Goal: Task Accomplishment & Management: Manage account settings

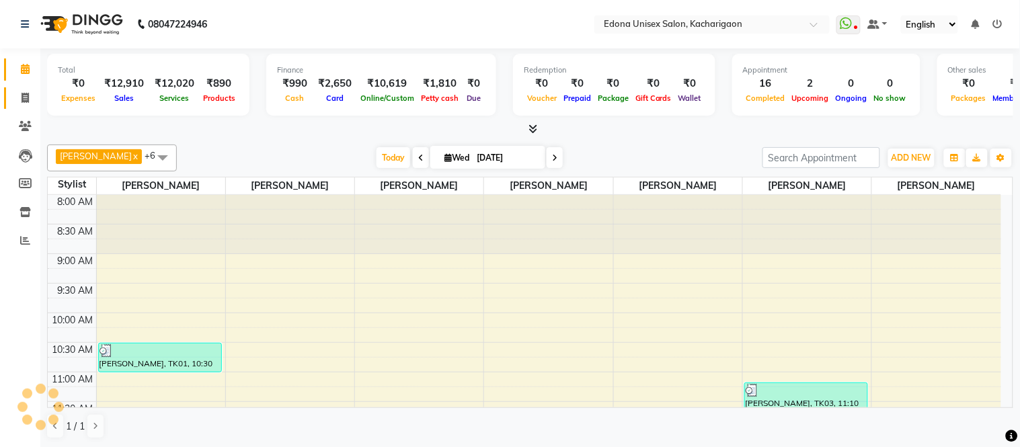
drag, startPoint x: 0, startPoint y: 0, endPoint x: 20, endPoint y: 106, distance: 108.1
click at [20, 106] on link "Invoice" at bounding box center [20, 98] width 32 height 22
select select "service"
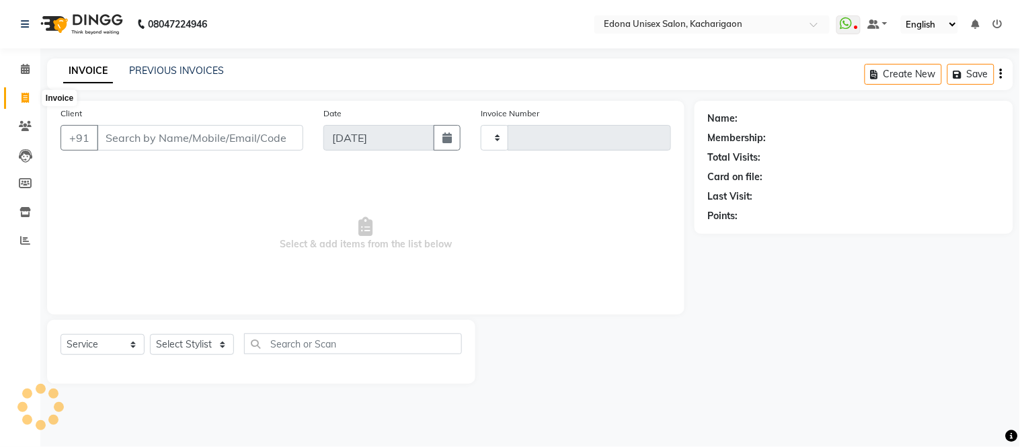
type input "2297"
select select "5389"
click at [195, 343] on select "Select Stylist" at bounding box center [192, 344] width 84 height 21
click at [192, 280] on span "Select & add items from the list below" at bounding box center [365, 234] width 610 height 134
click at [182, 341] on select "Select Stylist" at bounding box center [192, 344] width 84 height 21
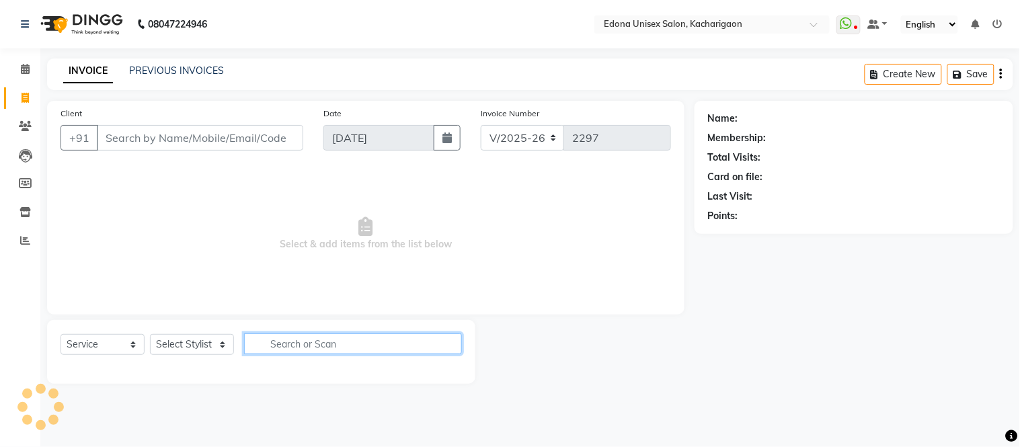
click at [325, 340] on input "text" at bounding box center [353, 343] width 218 height 21
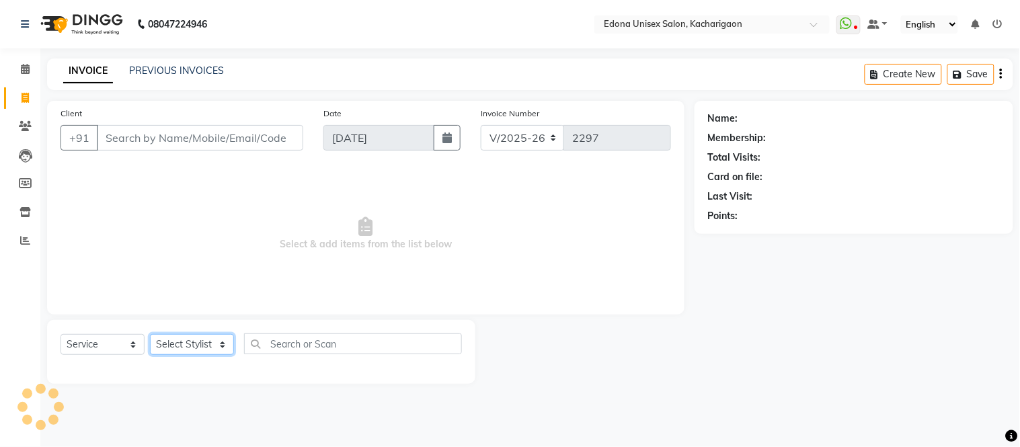
click at [190, 347] on select "Select Stylist" at bounding box center [192, 344] width 84 height 21
drag, startPoint x: 212, startPoint y: 243, endPoint x: 313, endPoint y: 271, distance: 104.0
click at [238, 239] on span "Select & add items from the list below" at bounding box center [365, 234] width 610 height 134
click at [179, 341] on select "Select Stylist Admin Anju Sonar Bir Basumtary [PERSON_NAME] [PERSON_NAME] Hombr…" at bounding box center [192, 344] width 84 height 21
select select "77350"
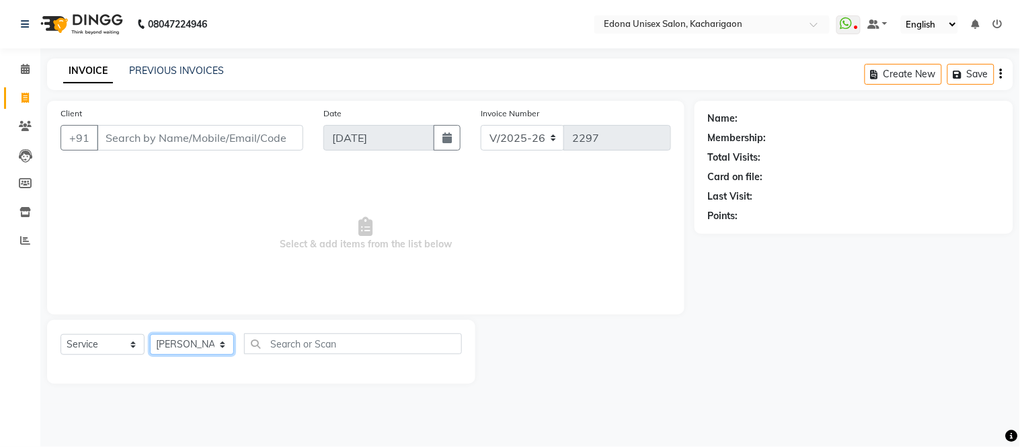
click at [150, 335] on select "Select Stylist Admin Anju Sonar Bir Basumtary [PERSON_NAME] [PERSON_NAME] Hombr…" at bounding box center [192, 344] width 84 height 21
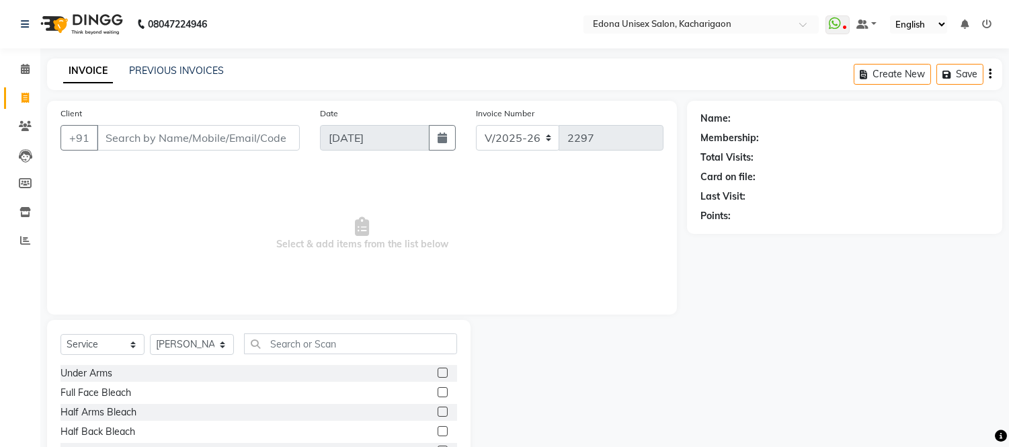
click at [304, 357] on div "Select Service Product Membership Package Voucher Prepaid Gift Card Select Styl…" at bounding box center [258, 349] width 397 height 32
click at [305, 349] on input "text" at bounding box center [350, 343] width 213 height 21
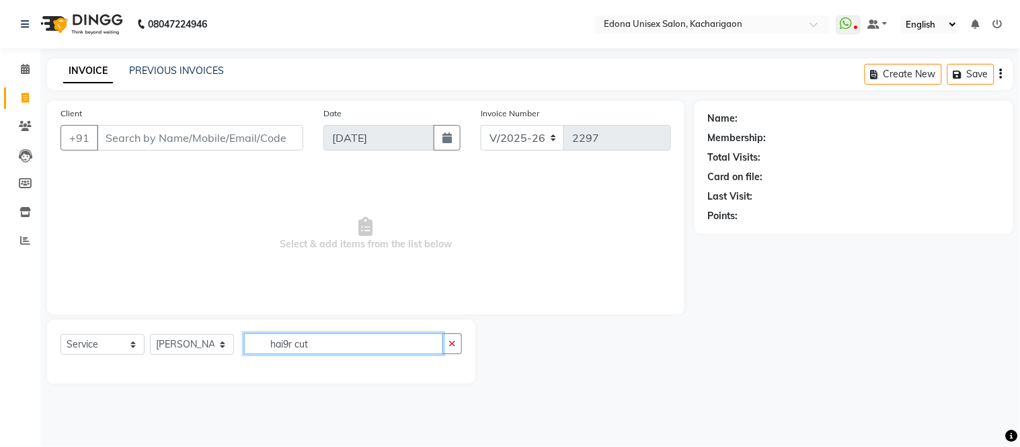
click at [288, 344] on input "hai9r cut" at bounding box center [343, 343] width 199 height 21
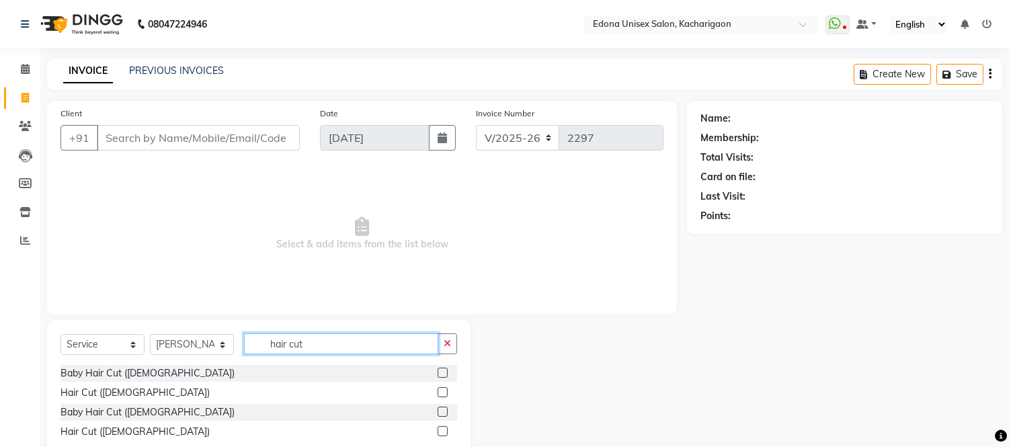
type input "hair cut"
click at [440, 393] on label at bounding box center [443, 392] width 10 height 10
click at [440, 393] on input "checkbox" at bounding box center [442, 392] width 9 height 9
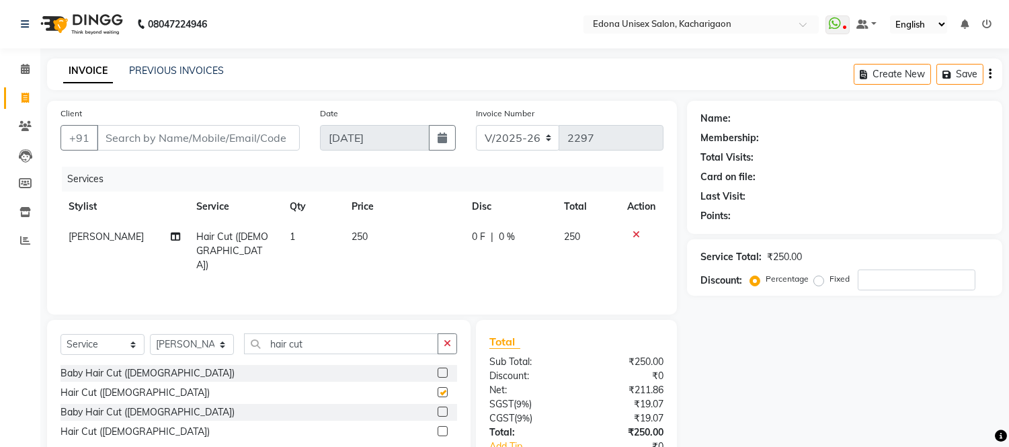
checkbox input "false"
click at [457, 339] on div "Select Service Product Membership Package Voucher Prepaid Gift Card Select Styl…" at bounding box center [258, 391] width 423 height 142
click at [446, 347] on icon "button" at bounding box center [447, 343] width 7 height 9
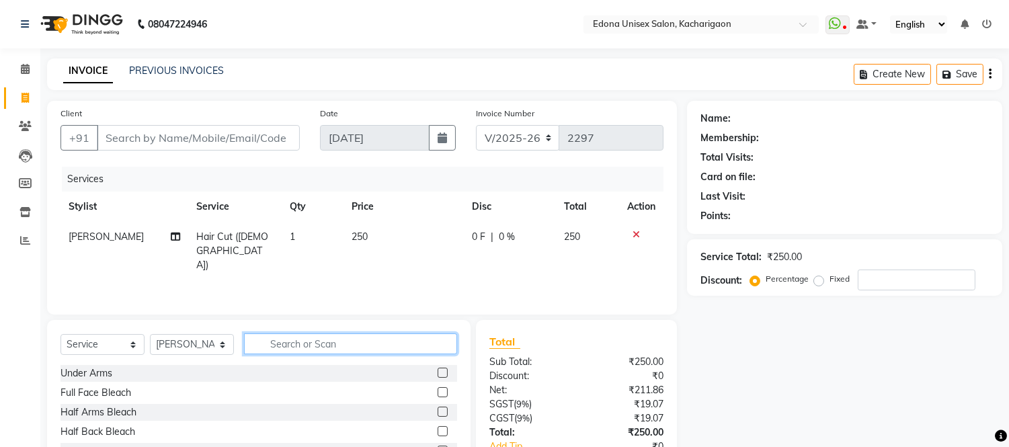
click at [361, 343] on input "text" at bounding box center [350, 343] width 213 height 21
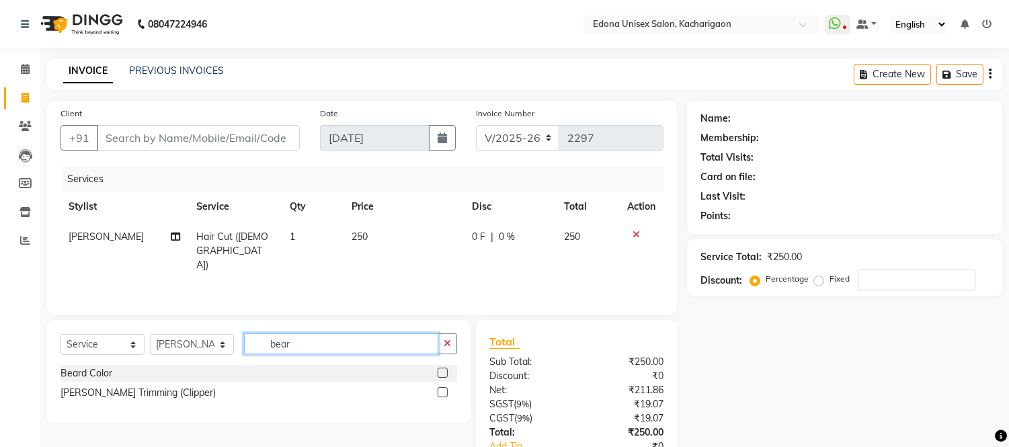
type input "bear"
click at [442, 392] on label at bounding box center [443, 392] width 10 height 10
click at [442, 392] on input "checkbox" at bounding box center [442, 392] width 9 height 9
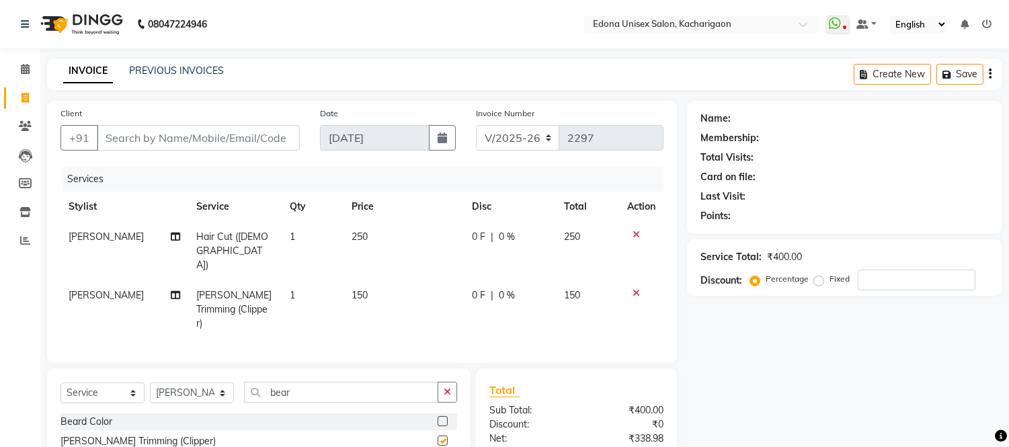
checkbox input "false"
click at [190, 137] on input "Client" at bounding box center [198, 138] width 203 height 26
type input "a"
type input "0"
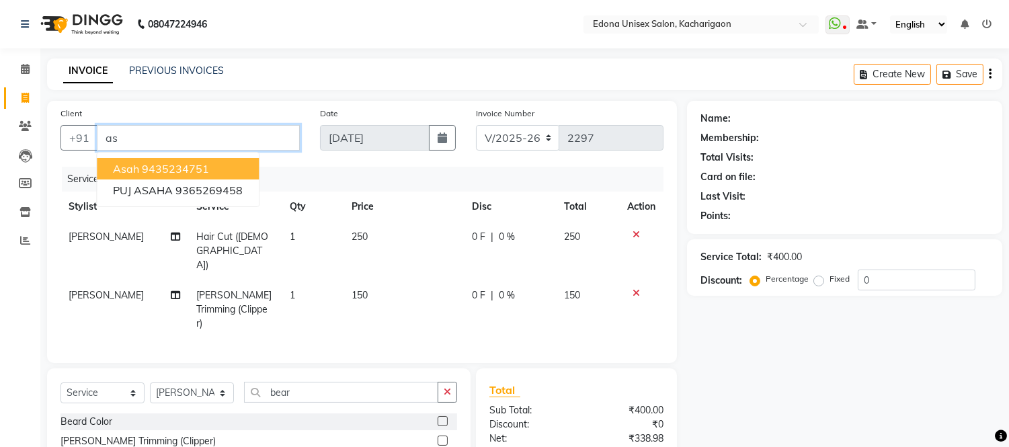
type input "a"
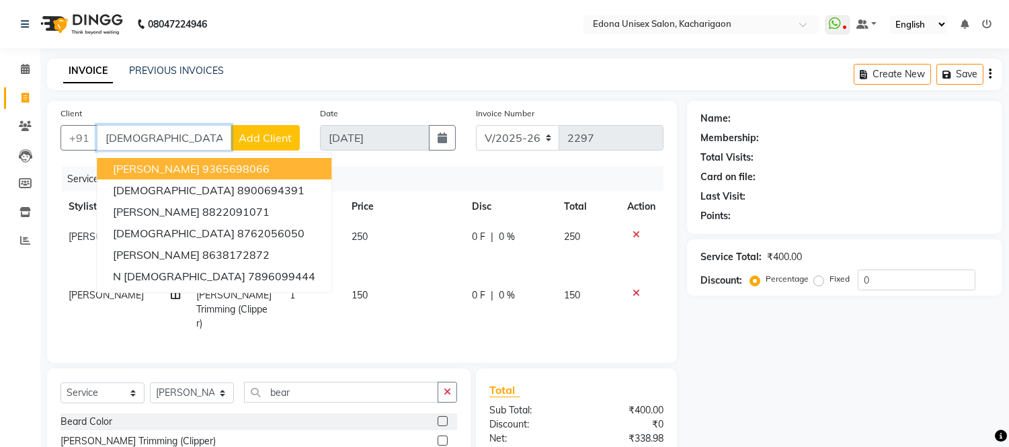
click at [179, 140] on input "[DEMOGRAPHIC_DATA]" at bounding box center [164, 138] width 134 height 26
click at [379, 67] on div "INVOICE PREVIOUS INVOICES Create New Save" at bounding box center [524, 74] width 955 height 32
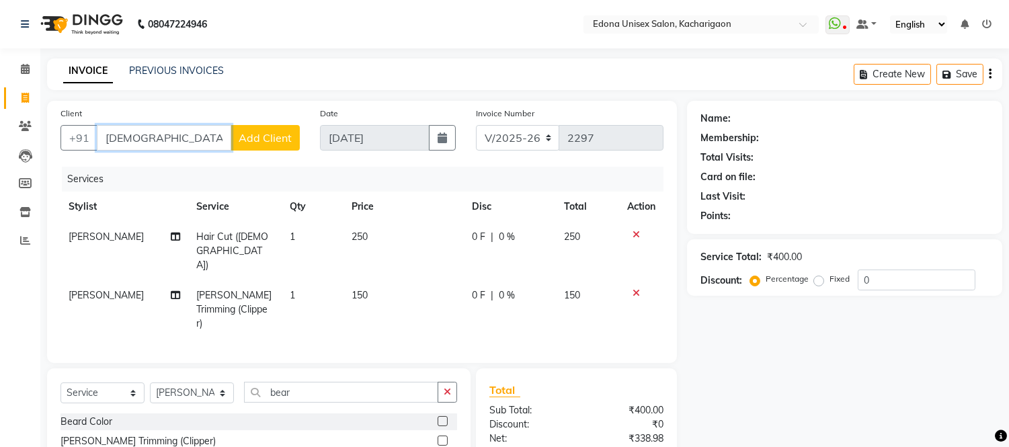
click at [178, 147] on input "[DEMOGRAPHIC_DATA]" at bounding box center [164, 138] width 134 height 26
type input "S"
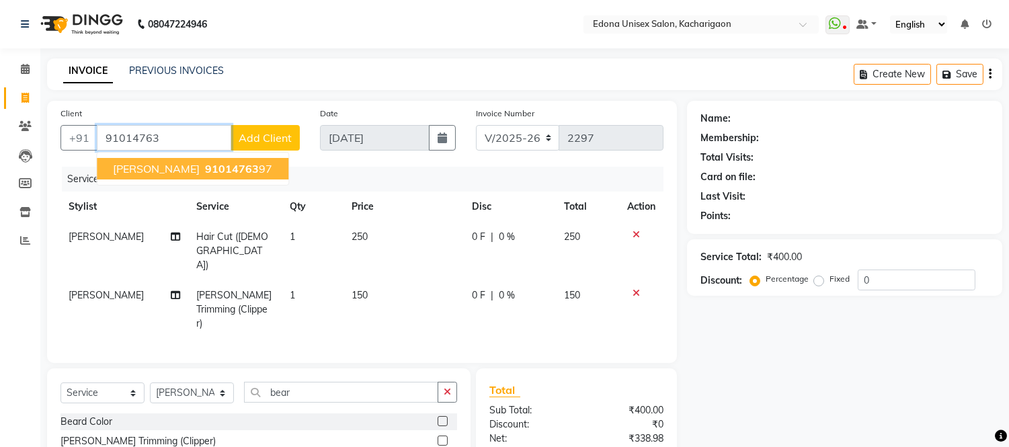
click at [205, 166] on span "91014763" at bounding box center [232, 168] width 54 height 13
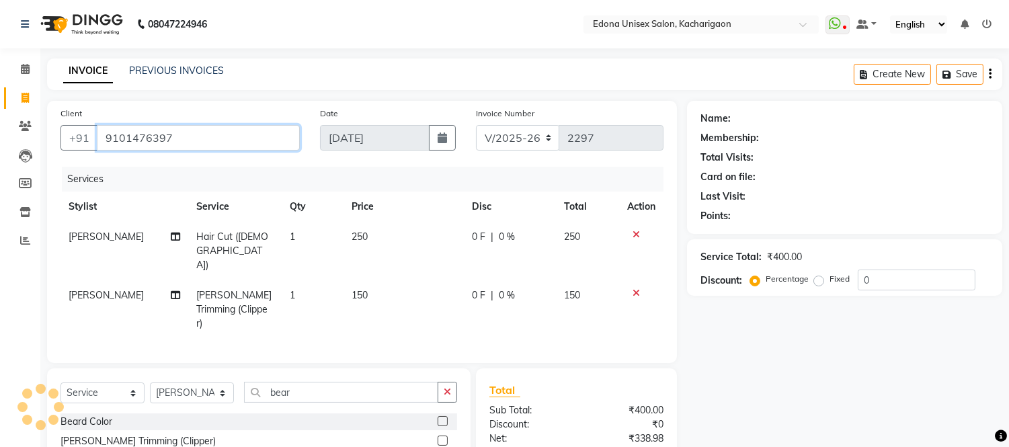
type input "9101476397"
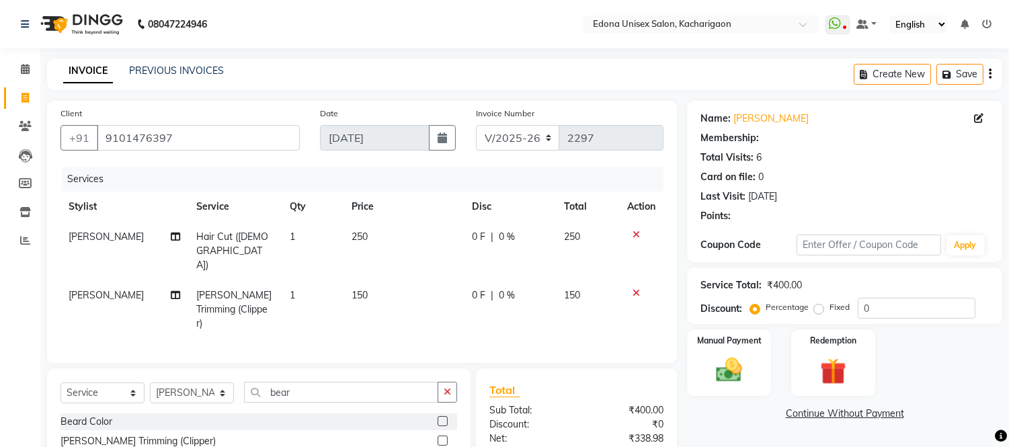
scroll to position [108, 0]
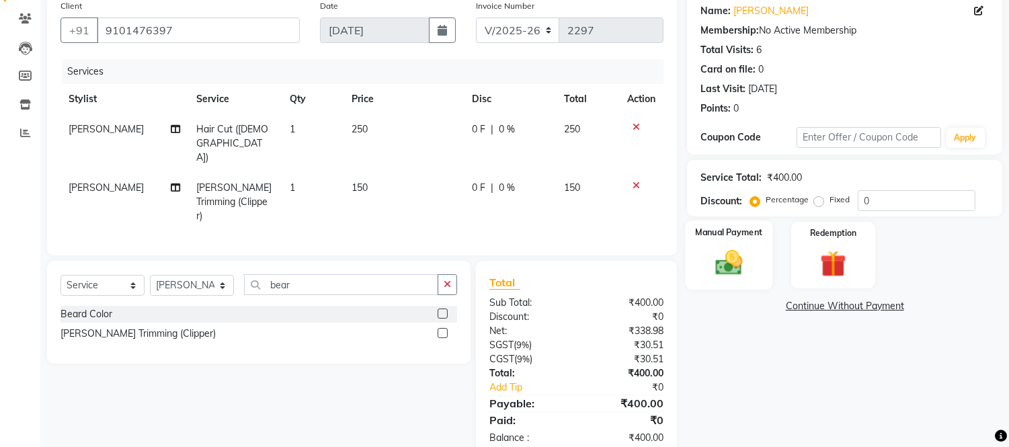
click at [736, 267] on img at bounding box center [729, 263] width 44 height 32
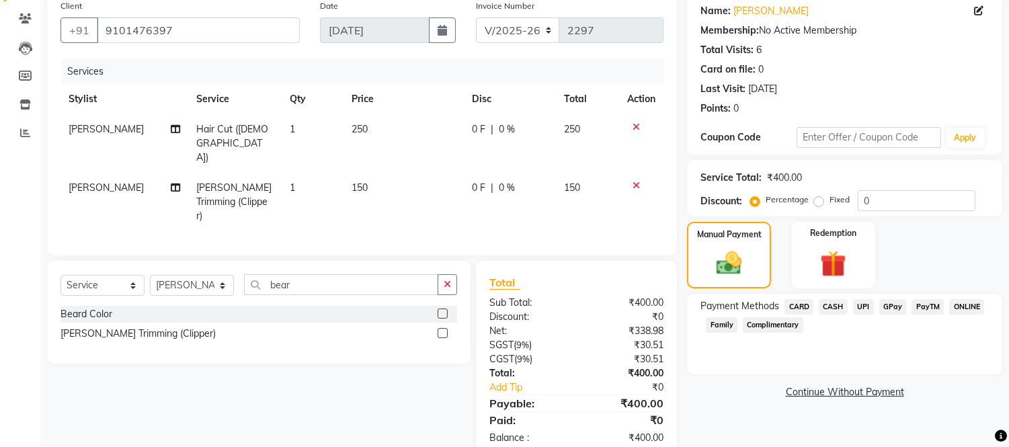
click at [863, 304] on span "UPI" at bounding box center [863, 306] width 21 height 15
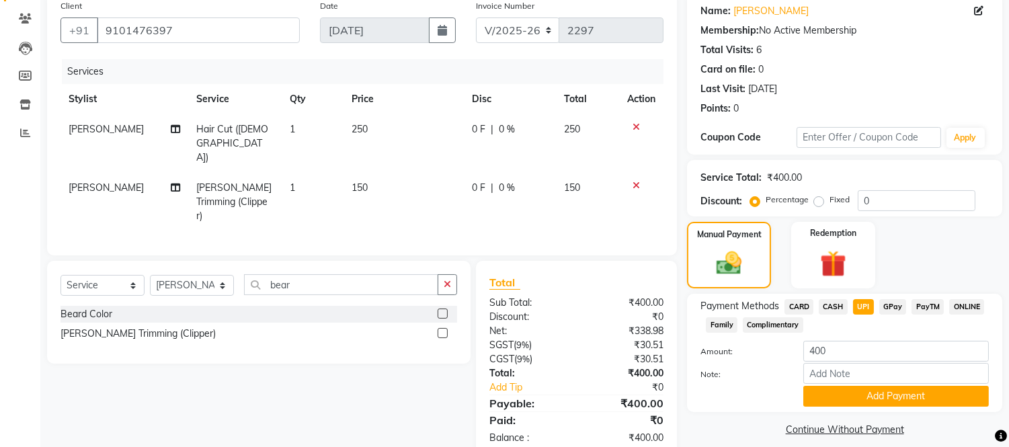
scroll to position [120, 0]
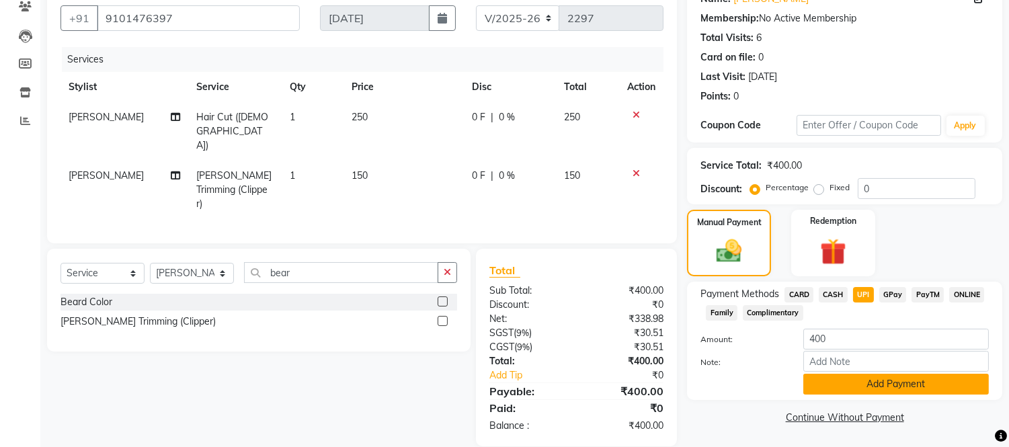
click at [862, 386] on button "Add Payment" at bounding box center [895, 384] width 185 height 21
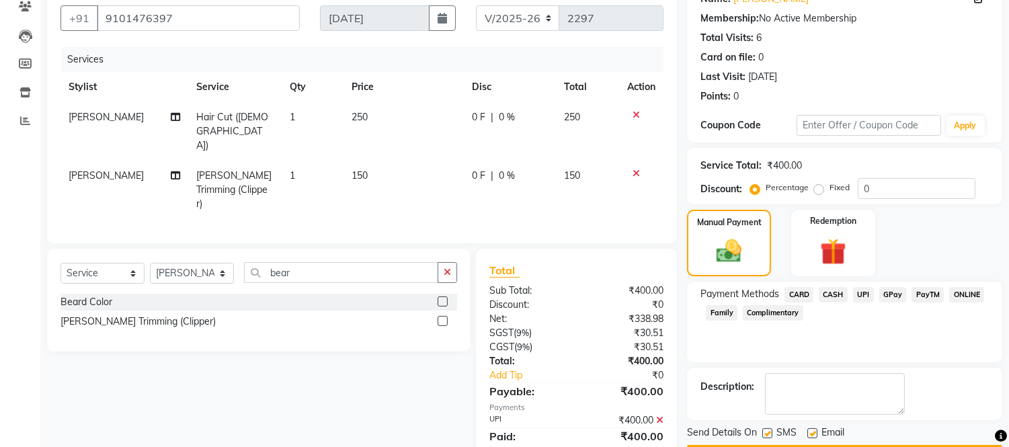
scroll to position [157, 0]
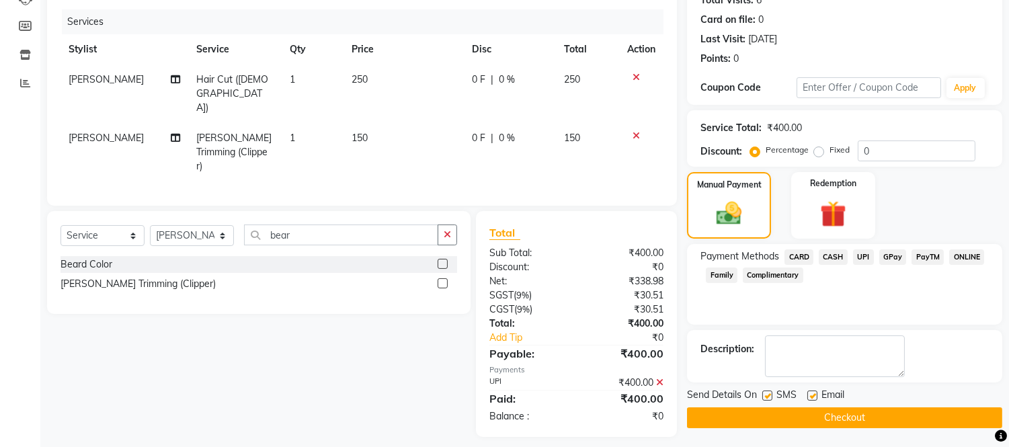
click at [855, 407] on button "Checkout" at bounding box center [844, 417] width 315 height 21
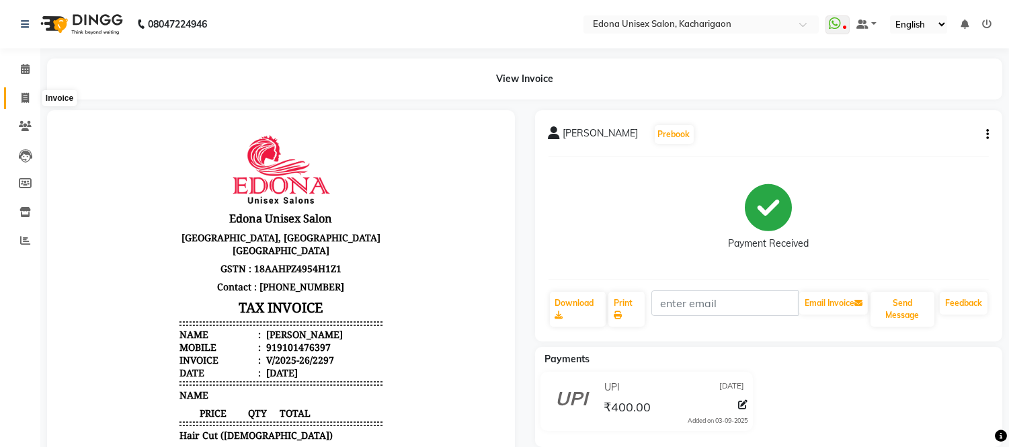
click at [25, 96] on icon at bounding box center [25, 98] width 7 height 10
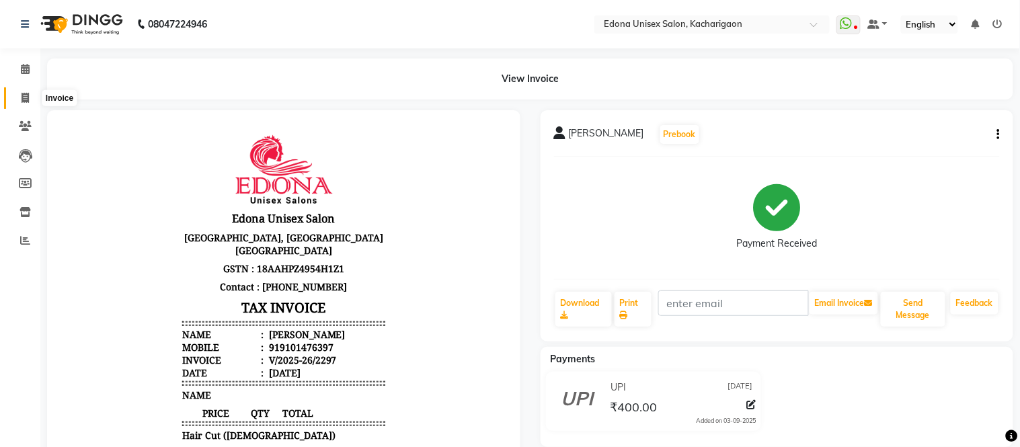
select select "service"
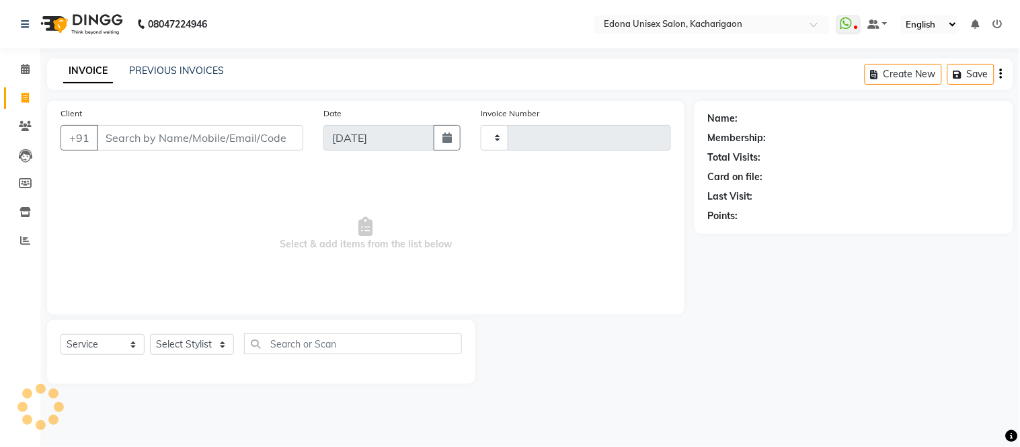
type input "2298"
select select "5389"
click at [136, 130] on input "Client" at bounding box center [200, 138] width 206 height 26
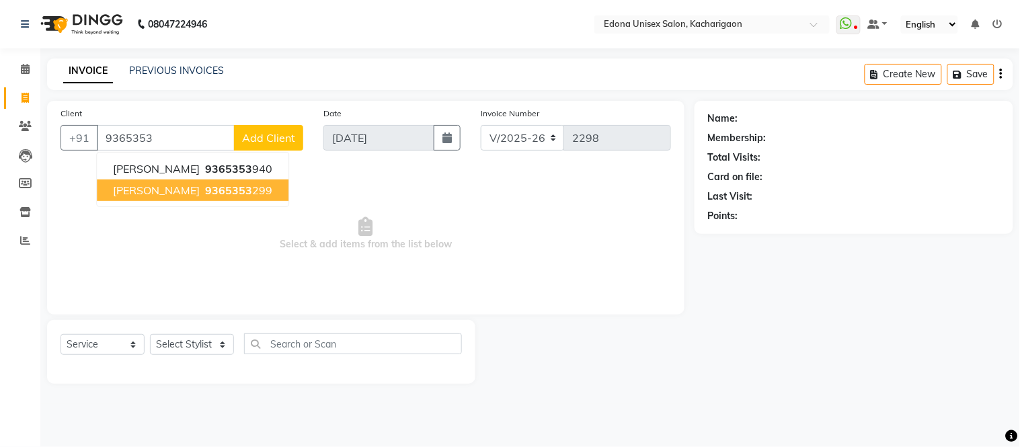
click at [225, 196] on ngb-highlight "9365353 299" at bounding box center [237, 189] width 70 height 13
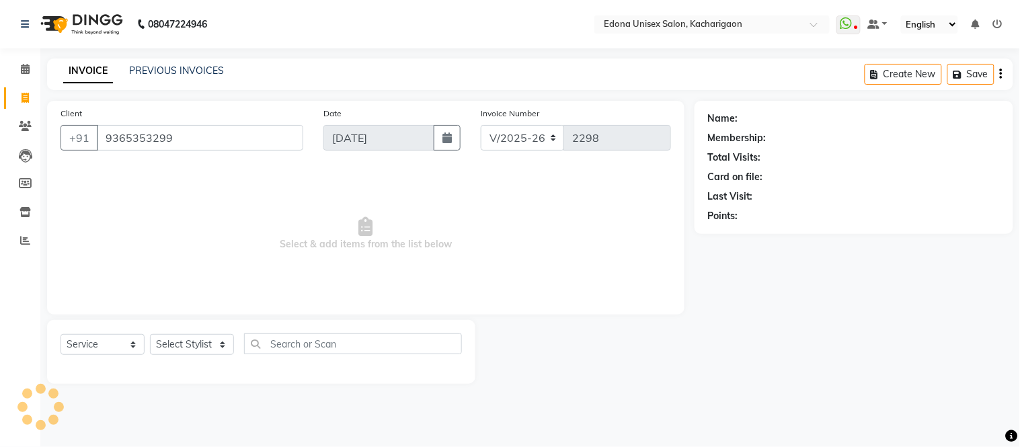
type input "9365353299"
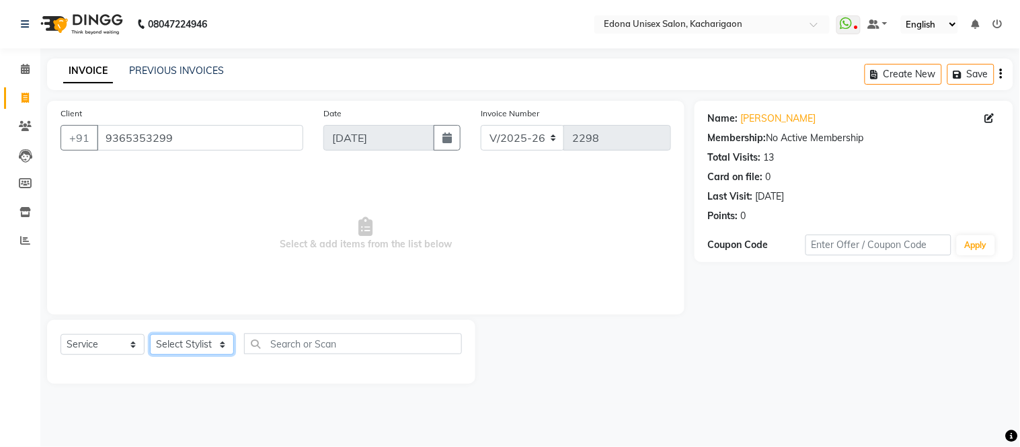
click at [191, 354] on select "Select Stylist Admin Anju Sonar Bir Basumtary [PERSON_NAME] [PERSON_NAME] Hombr…" at bounding box center [192, 344] width 84 height 21
select select "77350"
click at [150, 335] on select "Select Stylist Admin Anju Sonar Bir Basumtary [PERSON_NAME] [PERSON_NAME] Hombr…" at bounding box center [192, 344] width 84 height 21
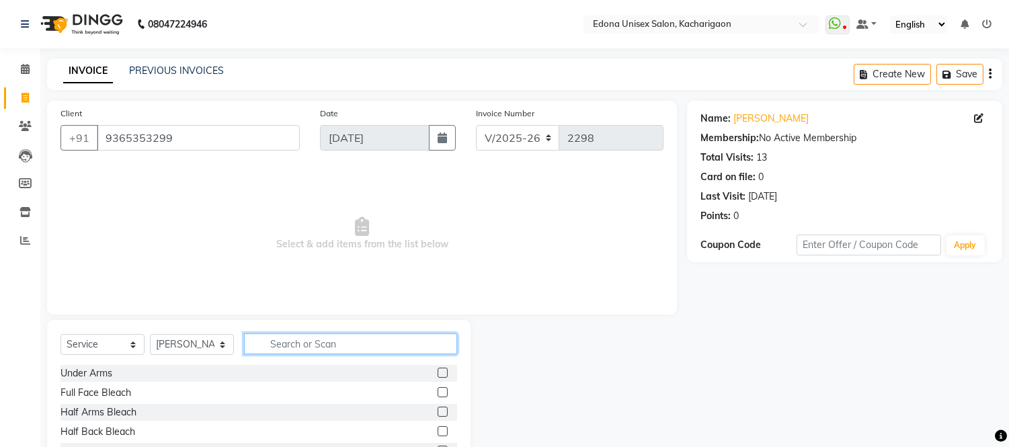
click at [320, 344] on input "text" at bounding box center [350, 343] width 213 height 21
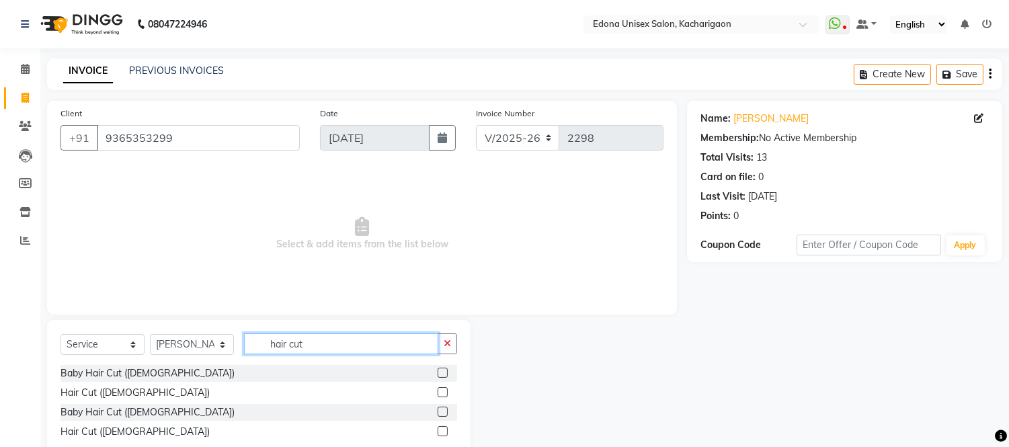
type input "hair cut"
click at [444, 390] on label at bounding box center [443, 392] width 10 height 10
click at [444, 390] on input "checkbox" at bounding box center [442, 392] width 9 height 9
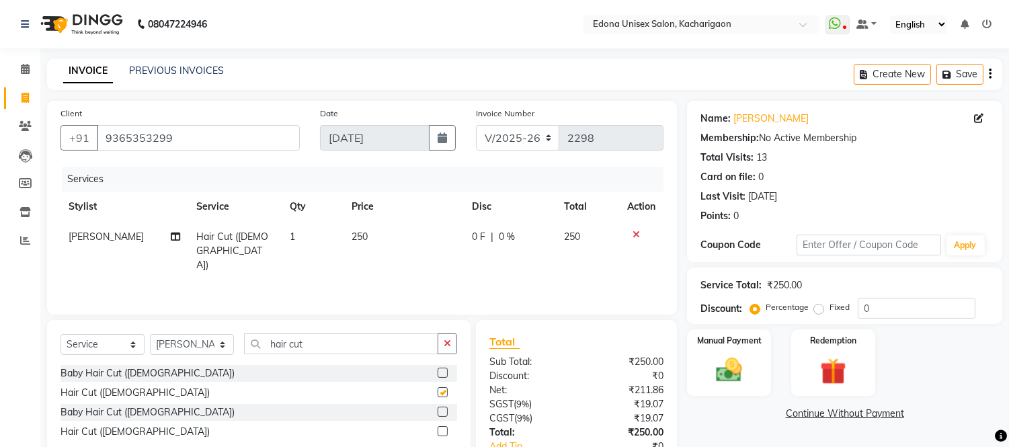
checkbox input "false"
click at [449, 337] on button "button" at bounding box center [447, 343] width 19 height 21
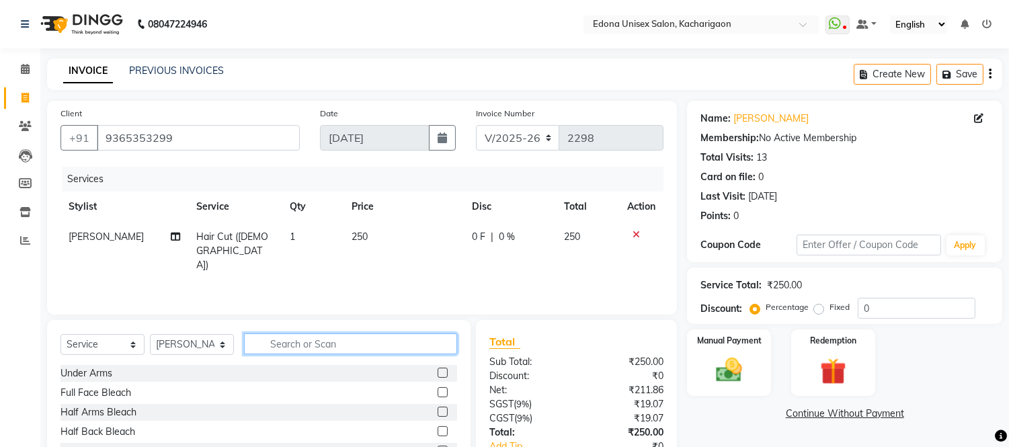
click at [386, 347] on input "text" at bounding box center [350, 343] width 213 height 21
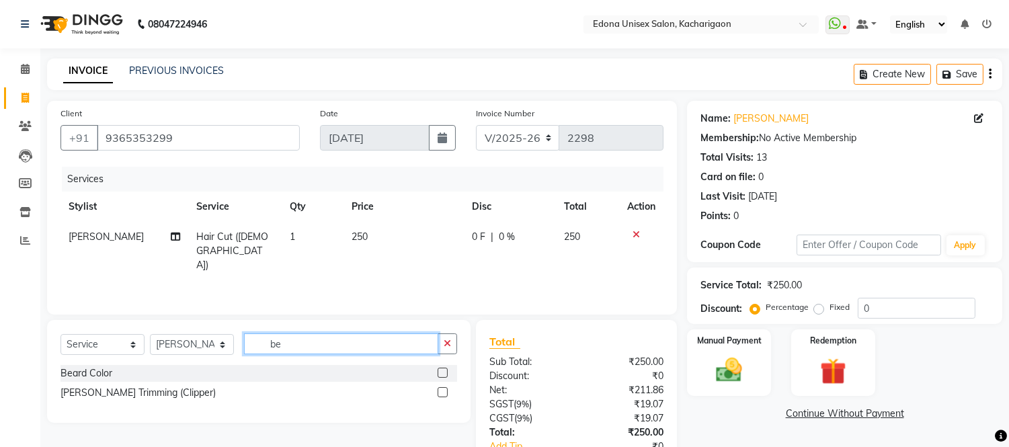
type input "b"
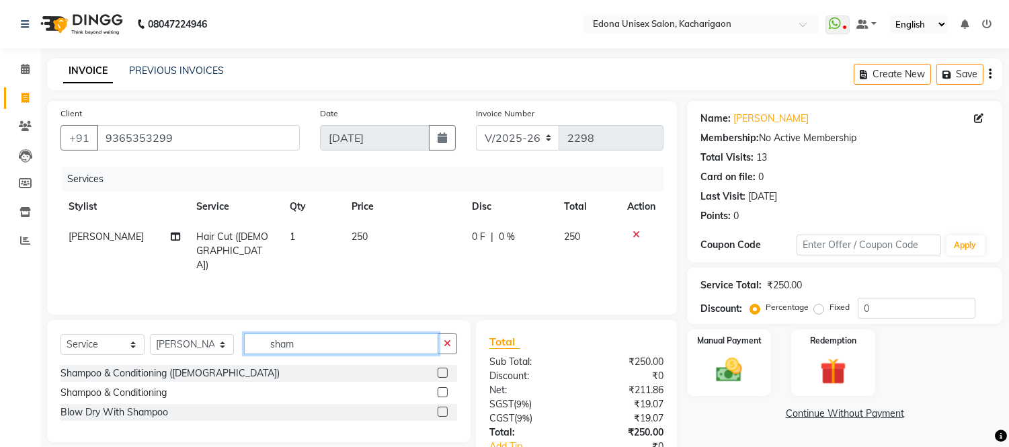
type input "sham"
click at [439, 411] on label at bounding box center [443, 412] width 10 height 10
click at [439, 411] on input "checkbox" at bounding box center [442, 412] width 9 height 9
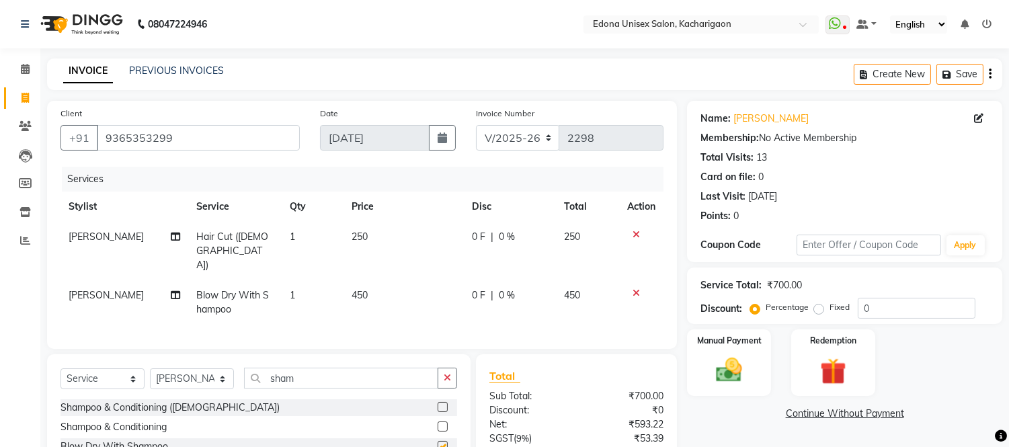
checkbox input "false"
click at [738, 363] on img at bounding box center [729, 371] width 44 height 32
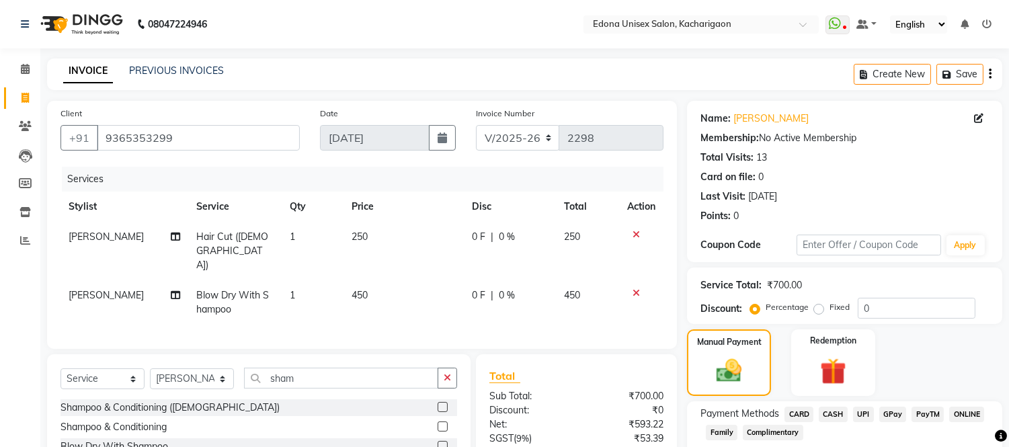
scroll to position [108, 0]
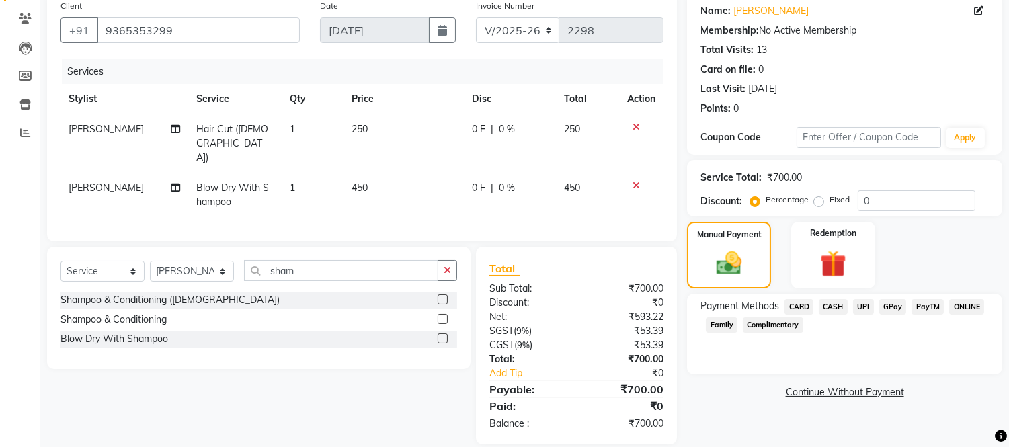
click at [861, 307] on span "UPI" at bounding box center [863, 306] width 21 height 15
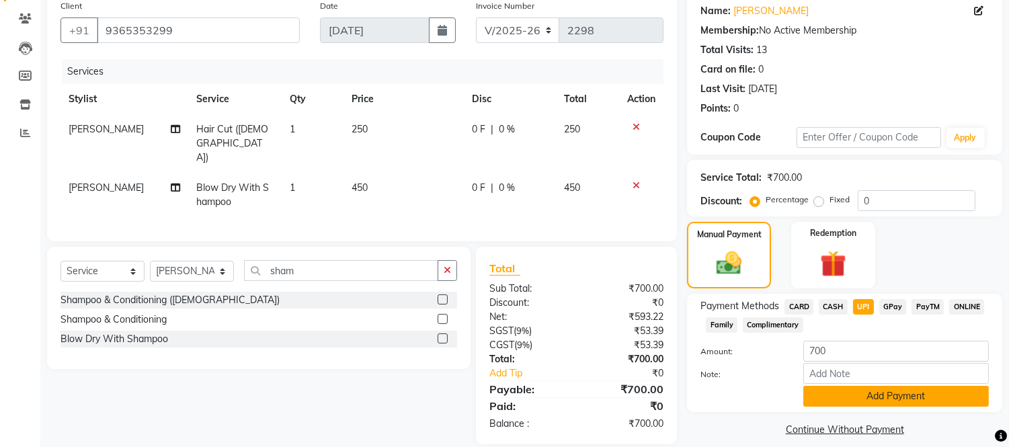
click at [852, 392] on button "Add Payment" at bounding box center [895, 396] width 185 height 21
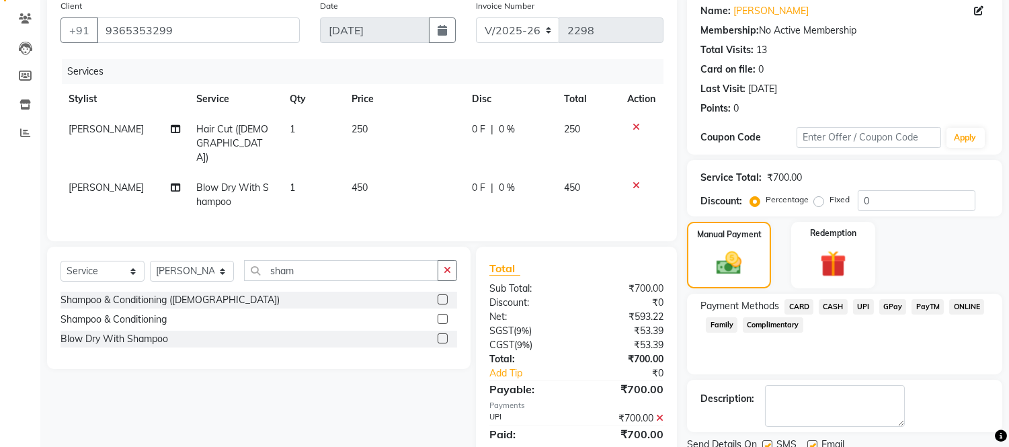
scroll to position [157, 0]
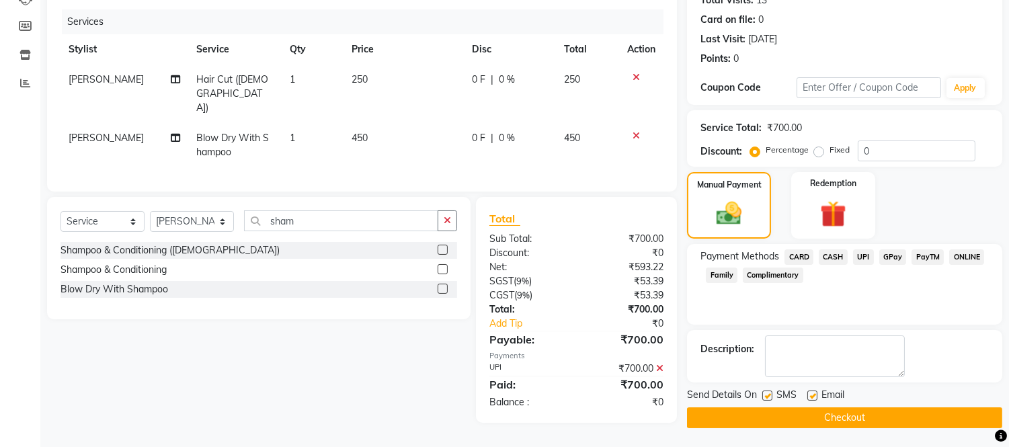
click at [862, 411] on button "Checkout" at bounding box center [844, 417] width 315 height 21
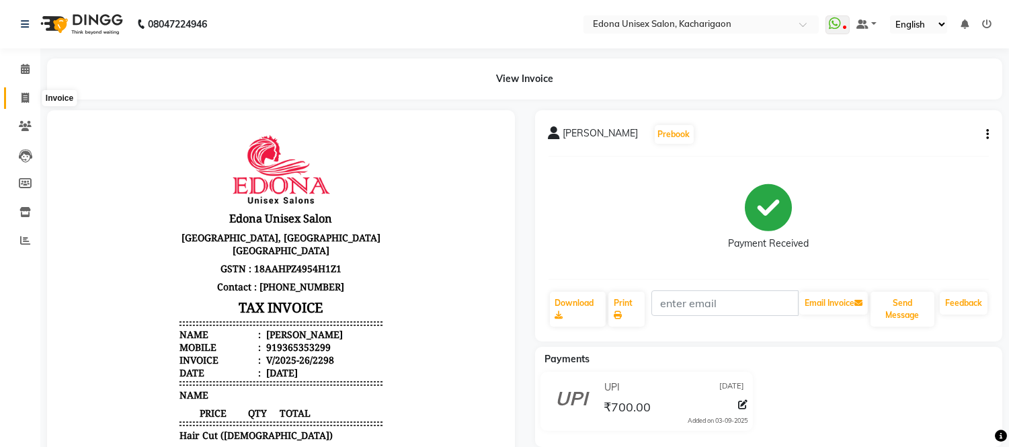
click at [22, 103] on icon at bounding box center [25, 98] width 7 height 10
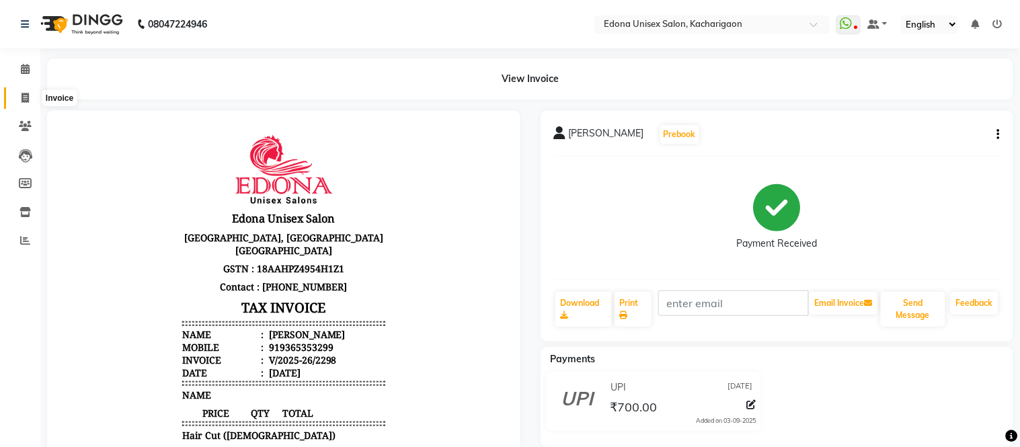
select select "service"
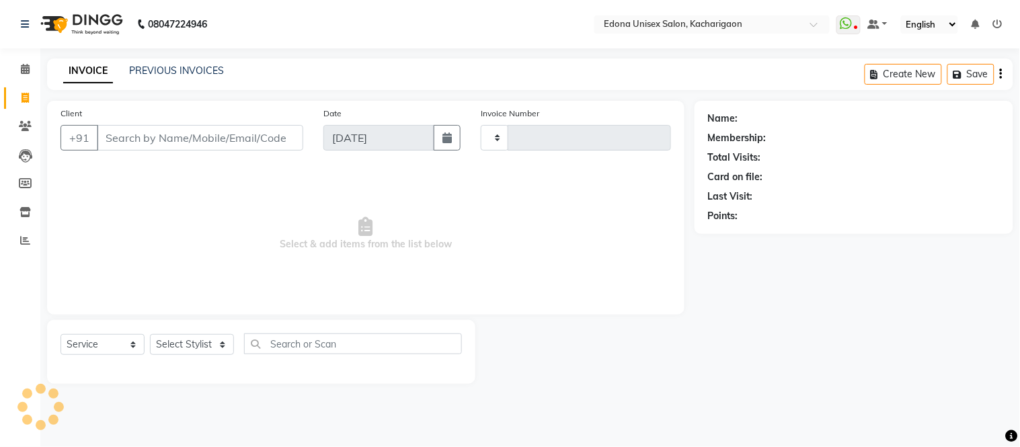
type input "2299"
select select "5389"
click at [185, 339] on select "Select Stylist" at bounding box center [192, 344] width 84 height 21
click at [24, 78] on link "Calendar" at bounding box center [20, 69] width 32 height 22
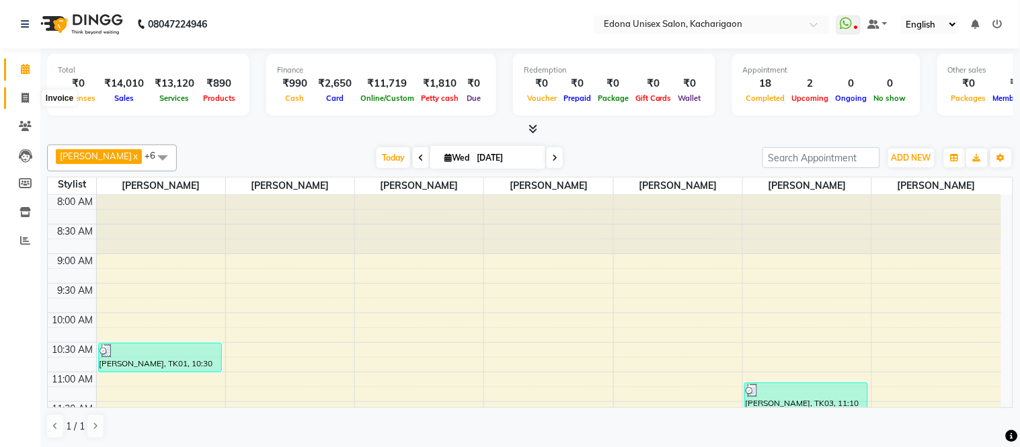
click at [24, 95] on icon at bounding box center [25, 98] width 7 height 10
select select "service"
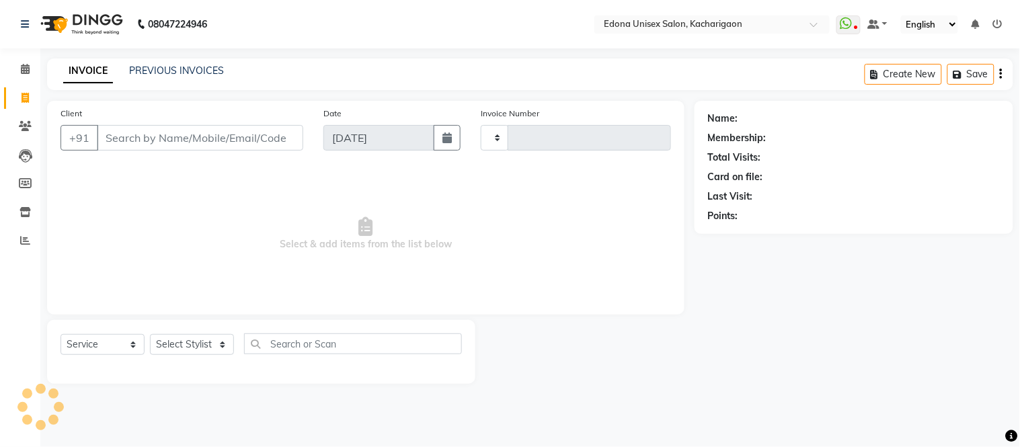
type input "2299"
select select "5389"
click at [183, 344] on select "Select Stylist Admin Anju Sonar Bir Basumtary [PERSON_NAME] [PERSON_NAME] Hombr…" at bounding box center [192, 344] width 84 height 21
select select "54018"
click at [150, 335] on select "Select Stylist Admin Anju Sonar Bir Basumtary [PERSON_NAME] [PERSON_NAME] Hombr…" at bounding box center [192, 344] width 84 height 21
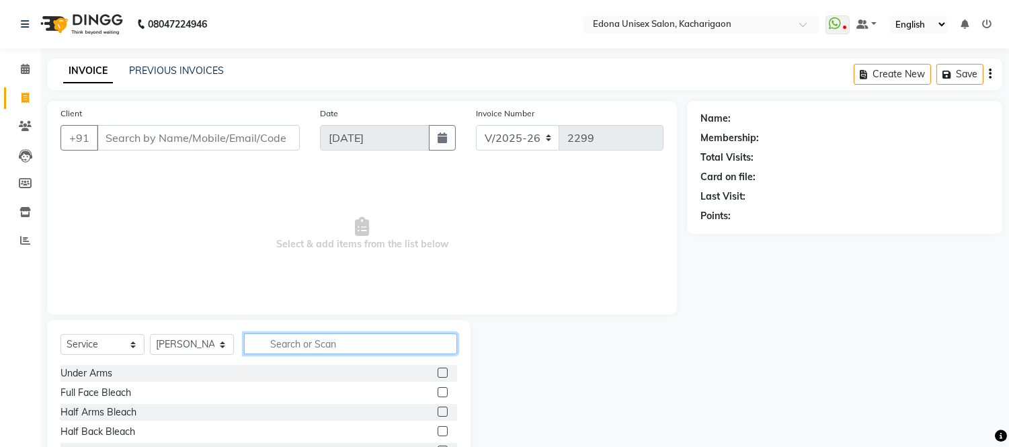
click at [274, 345] on input "text" at bounding box center [350, 343] width 213 height 21
type input "pedi"
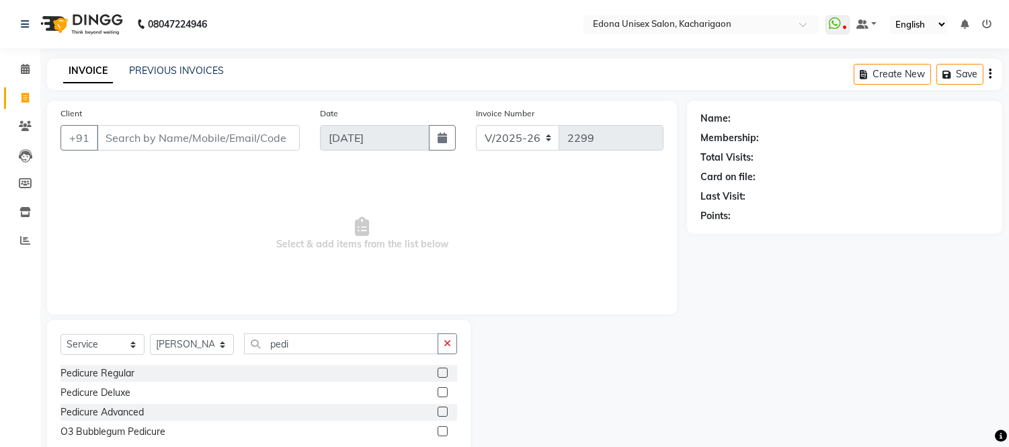
click at [445, 372] on label at bounding box center [443, 373] width 10 height 10
click at [445, 372] on input "checkbox" at bounding box center [442, 373] width 9 height 9
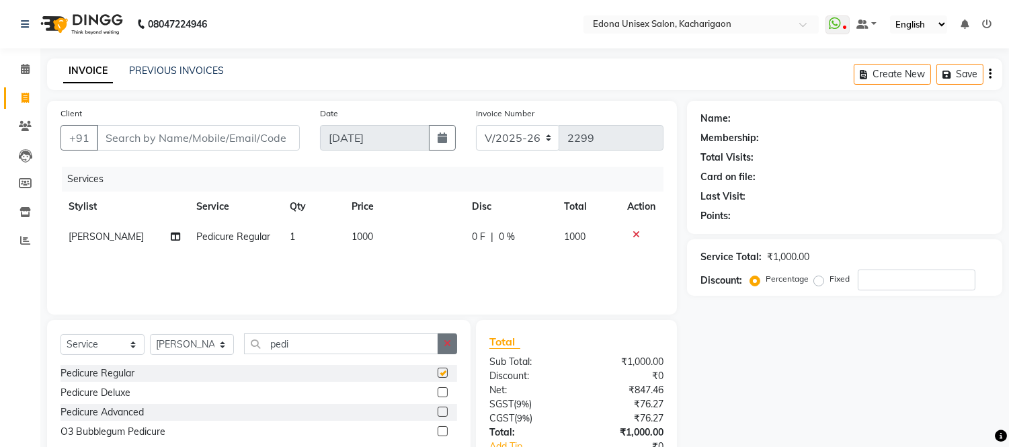
checkbox input "false"
click at [452, 343] on button "button" at bounding box center [447, 343] width 19 height 21
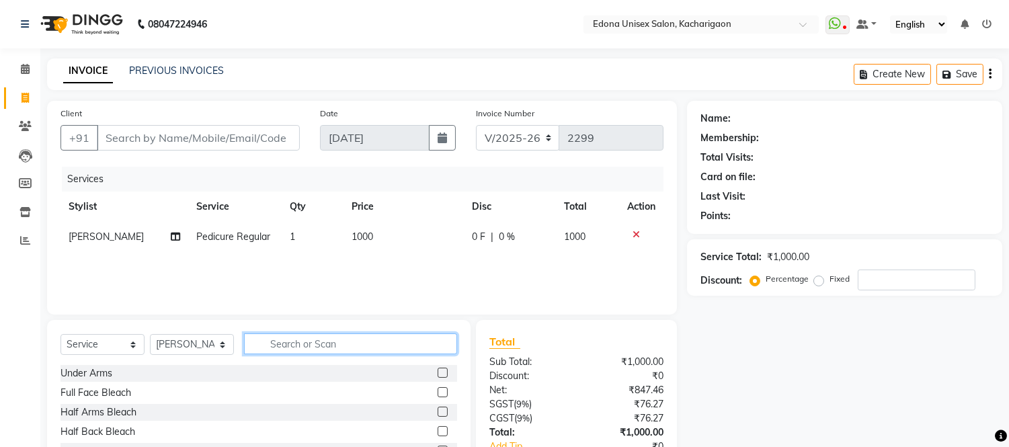
click at [428, 343] on input "text" at bounding box center [350, 343] width 213 height 21
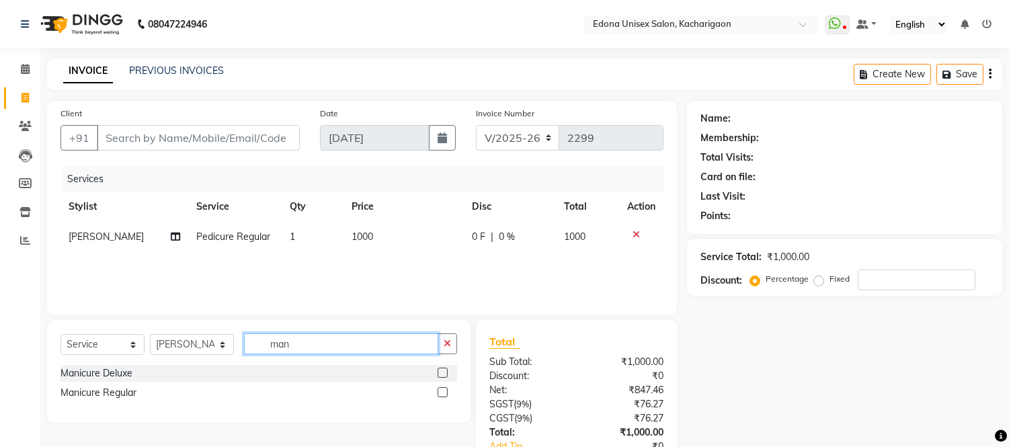
type input "man"
click at [440, 388] on label at bounding box center [443, 392] width 10 height 10
click at [440, 388] on input "checkbox" at bounding box center [442, 392] width 9 height 9
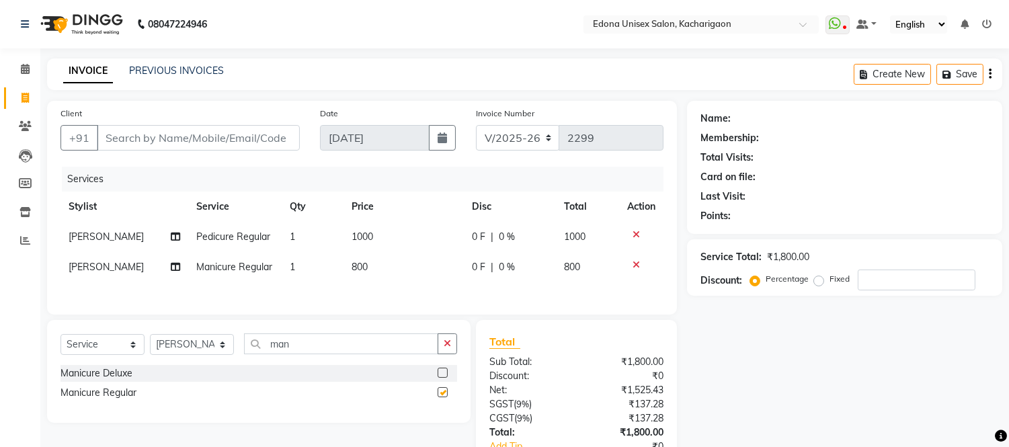
checkbox input "false"
click at [356, 273] on td "800" at bounding box center [403, 267] width 120 height 30
select select "54018"
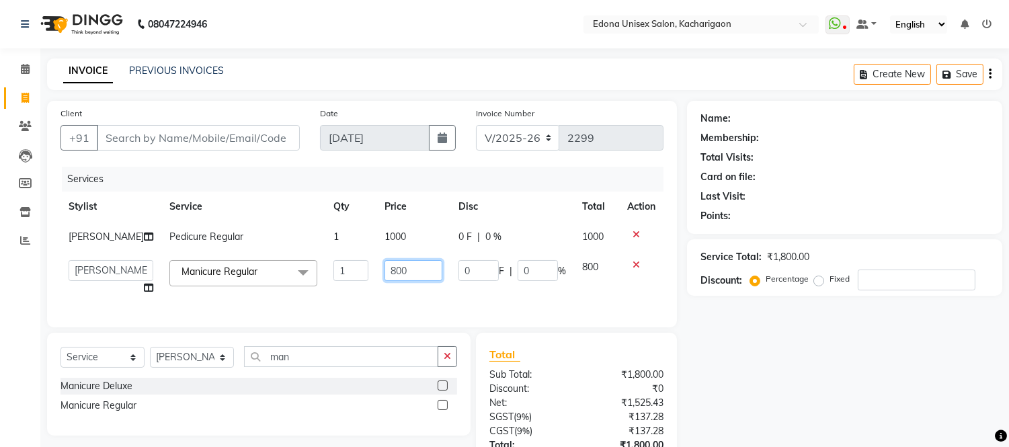
click at [384, 281] on input "800" at bounding box center [413, 270] width 58 height 21
type input "1000"
click at [390, 304] on div "Services Stylist Service Qty Price Disc Total Action [PERSON_NAME] Pedicure Reg…" at bounding box center [361, 240] width 603 height 147
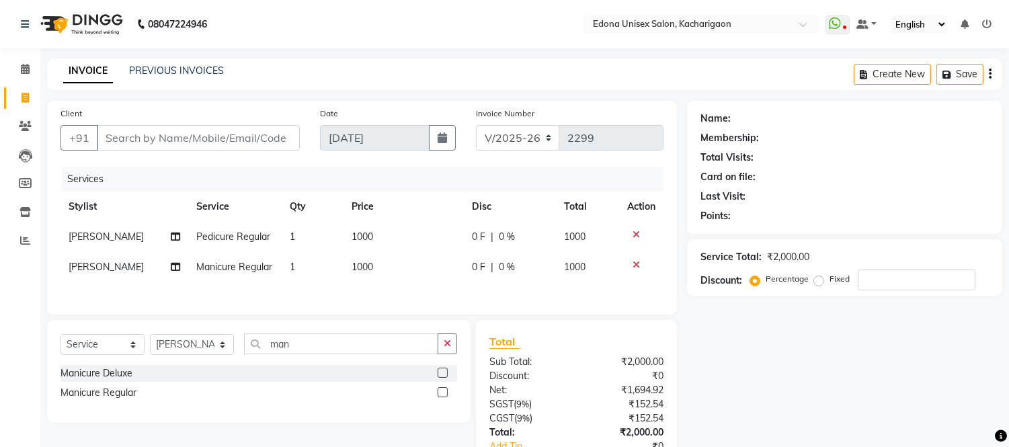
click at [379, 274] on td "1000" at bounding box center [403, 267] width 120 height 30
select select "54018"
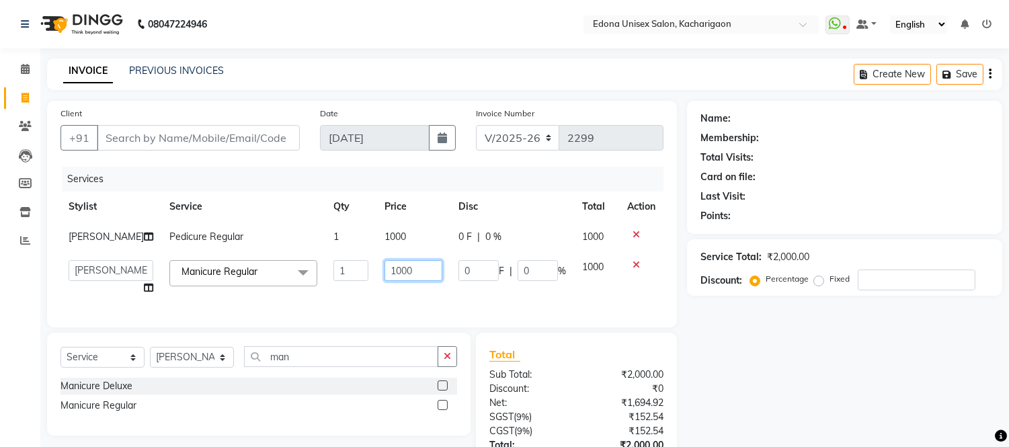
click at [384, 281] on input "1000" at bounding box center [413, 270] width 58 height 21
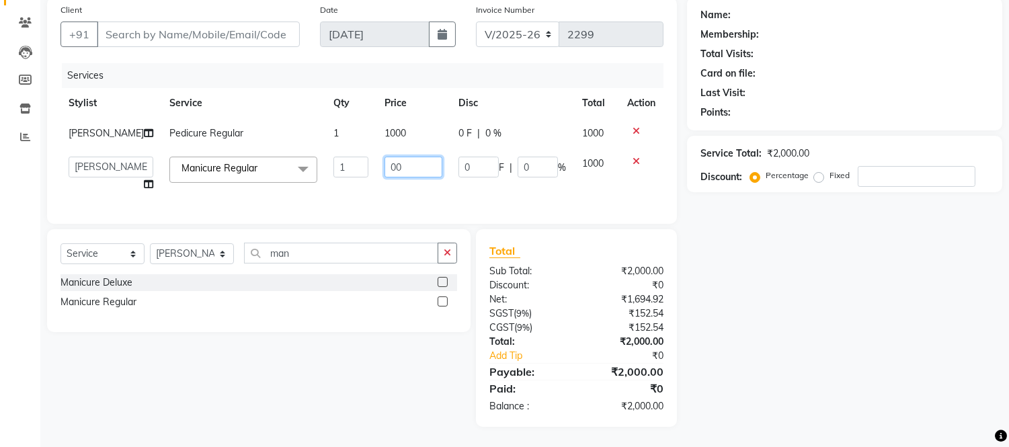
type input "600"
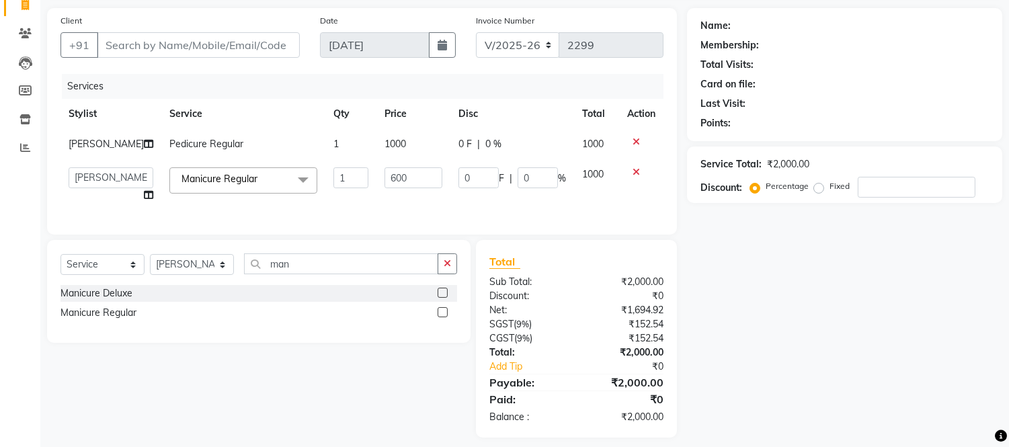
click at [367, 226] on div "Client +91 Date [DATE] Invoice Number V/2025 V/[PHONE_NUMBER] Services Stylist …" at bounding box center [362, 222] width 650 height 429
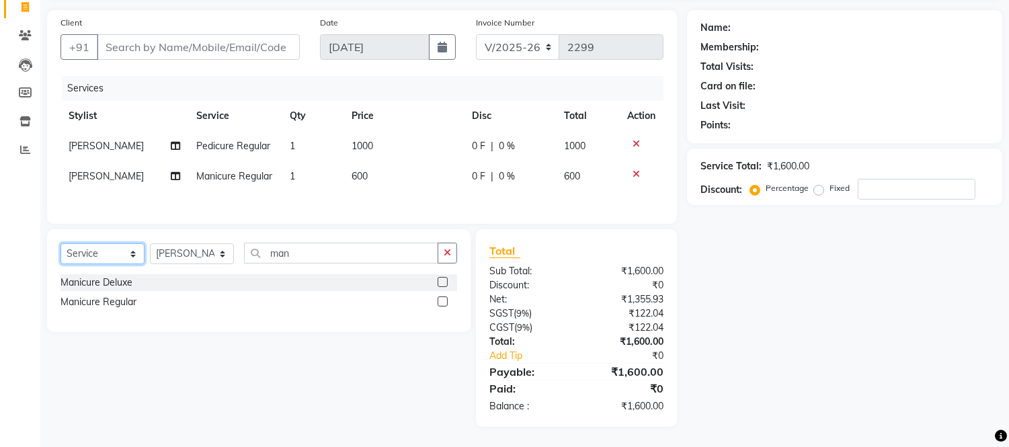
click at [101, 257] on select "Select Service Product Membership Package Voucher Prepaid Gift Card" at bounding box center [102, 253] width 84 height 21
click at [165, 262] on select "Select Stylist Admin Anju Sonar Bir Basumtary [PERSON_NAME] [PERSON_NAME] Hombr…" at bounding box center [192, 253] width 84 height 21
select select "35927"
click at [150, 244] on select "Select Stylist Admin Anju Sonar Bir Basumtary [PERSON_NAME] [PERSON_NAME] Hombr…" at bounding box center [192, 253] width 84 height 21
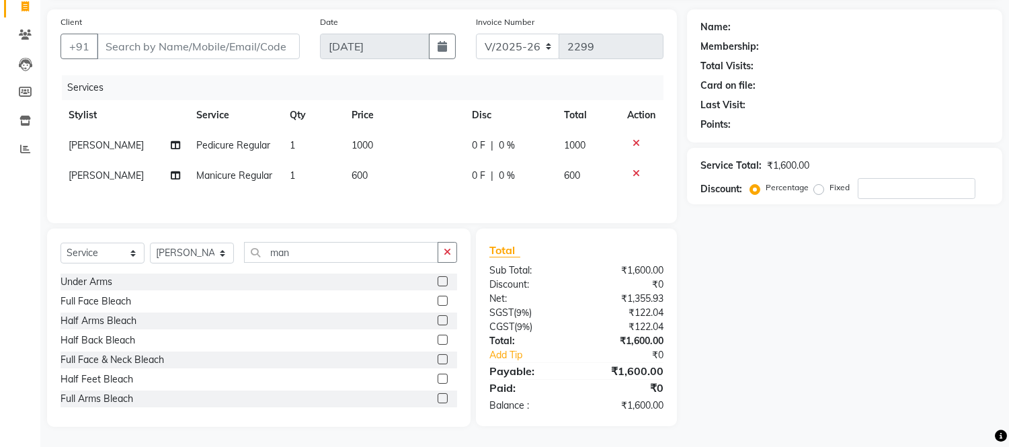
click at [363, 276] on div "Under Arms" at bounding box center [258, 282] width 397 height 17
click at [364, 267] on div "Select Service Product Membership Package Voucher Prepaid Gift Card Select Styl…" at bounding box center [258, 258] width 397 height 32
click at [364, 256] on input "man" at bounding box center [341, 252] width 194 height 21
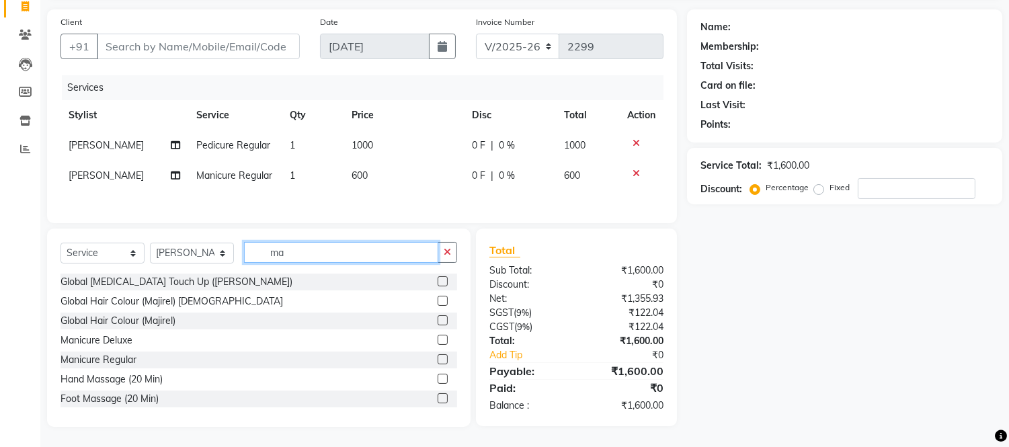
type input "m"
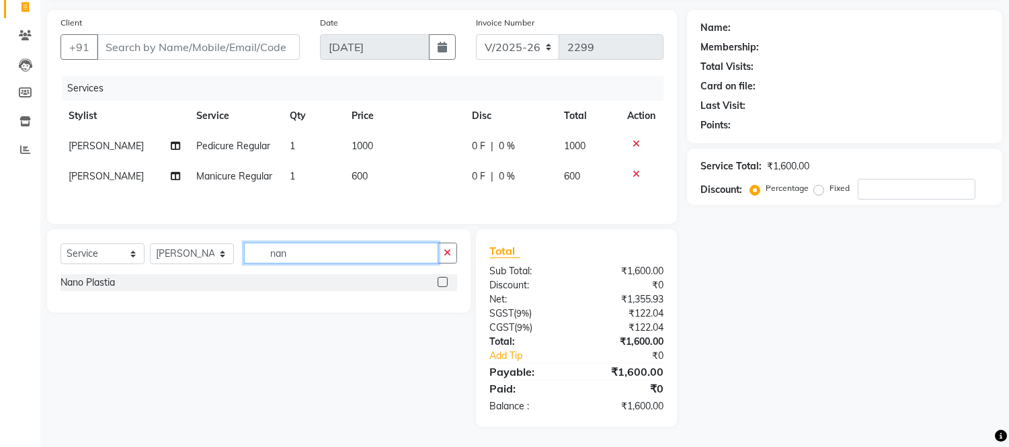
type input "nan"
click at [442, 280] on label at bounding box center [443, 282] width 10 height 10
click at [442, 280] on input "checkbox" at bounding box center [442, 282] width 9 height 9
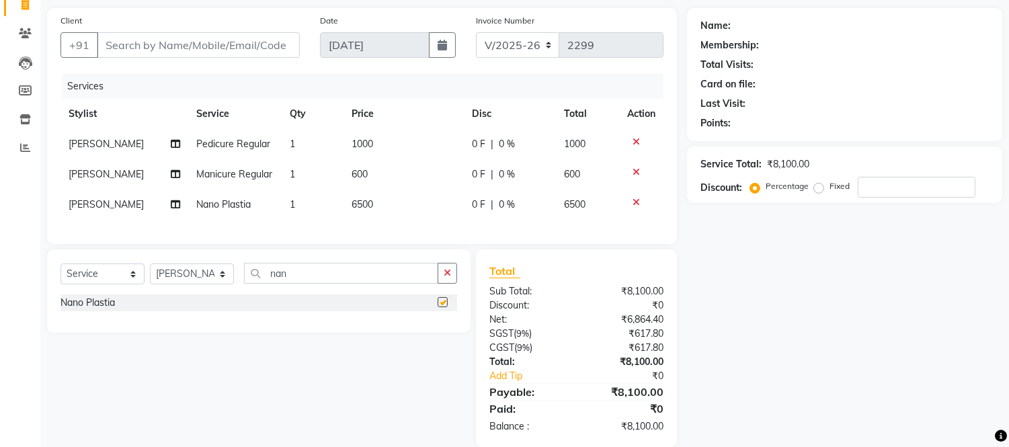
checkbox input "false"
click at [364, 204] on span "6500" at bounding box center [362, 204] width 22 height 12
select select "35927"
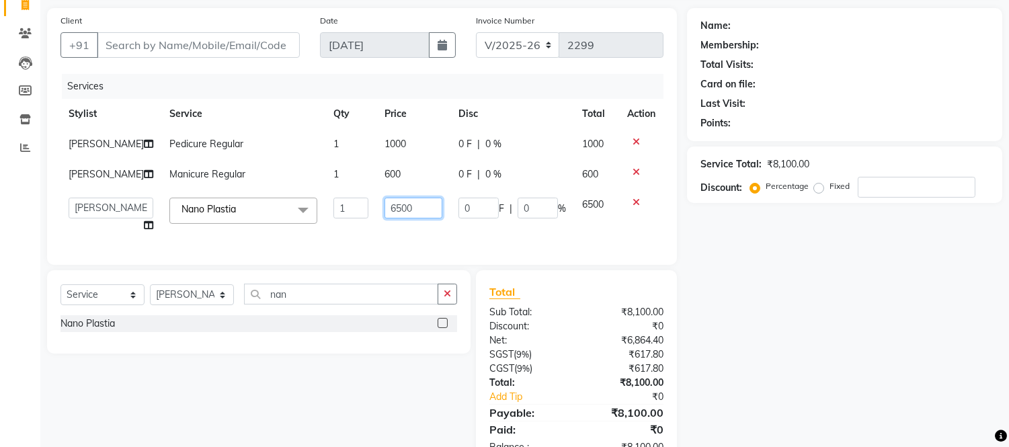
click at [384, 218] on input "6500" at bounding box center [413, 208] width 58 height 21
click at [386, 218] on input "6500" at bounding box center [413, 208] width 58 height 21
click at [426, 218] on input "49900" at bounding box center [413, 208] width 58 height 21
type input "4999"
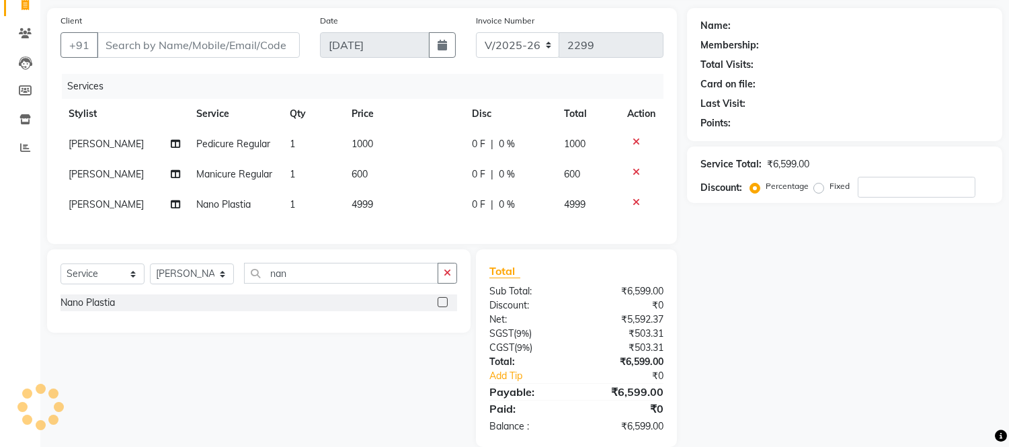
click at [432, 265] on div "Client +91 Date [DATE] Invoice Number V/2025 V/[PHONE_NUMBER] Services Stylist …" at bounding box center [362, 227] width 650 height 439
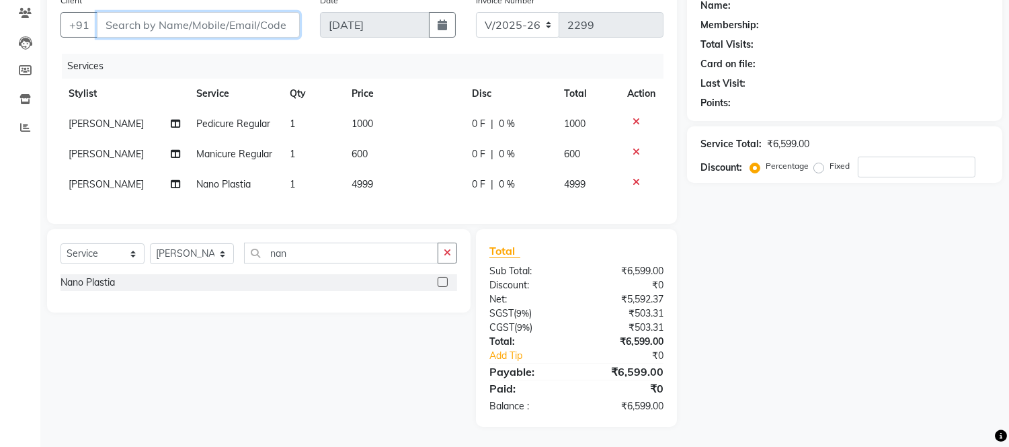
click at [175, 13] on input "Client" at bounding box center [198, 25] width 203 height 26
type input "M"
type input "0"
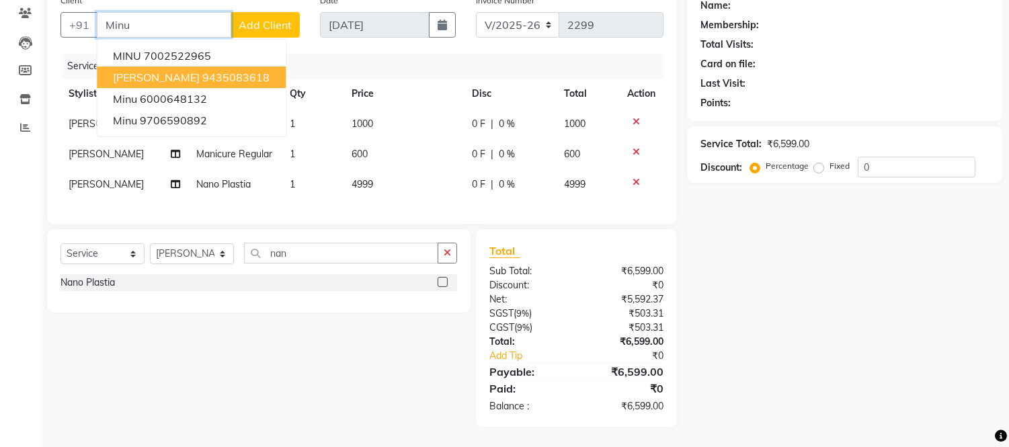
click at [141, 72] on span "[PERSON_NAME]" at bounding box center [156, 77] width 87 height 13
type input "9435083618"
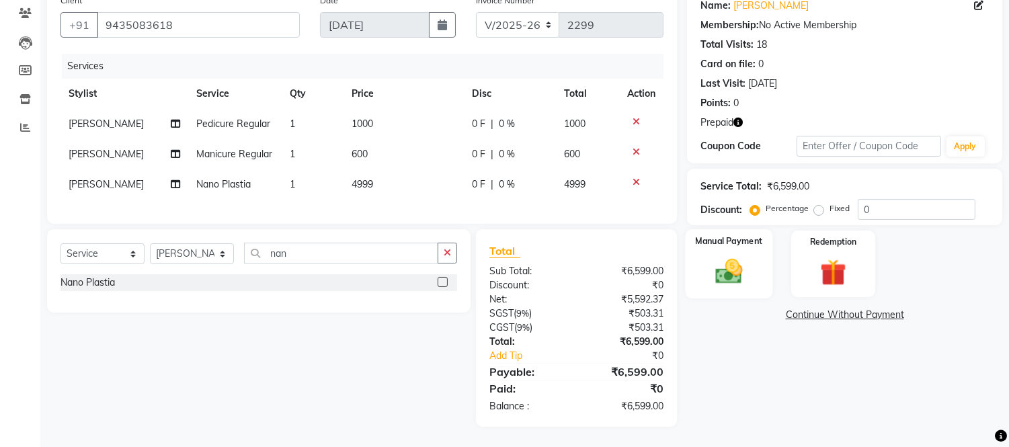
click at [731, 265] on img at bounding box center [729, 272] width 44 height 32
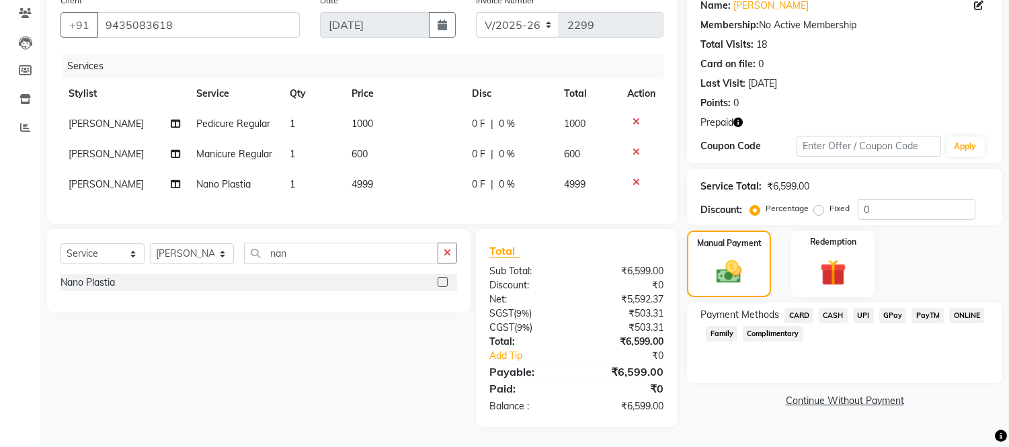
click at [835, 308] on span "CASH" at bounding box center [833, 315] width 29 height 15
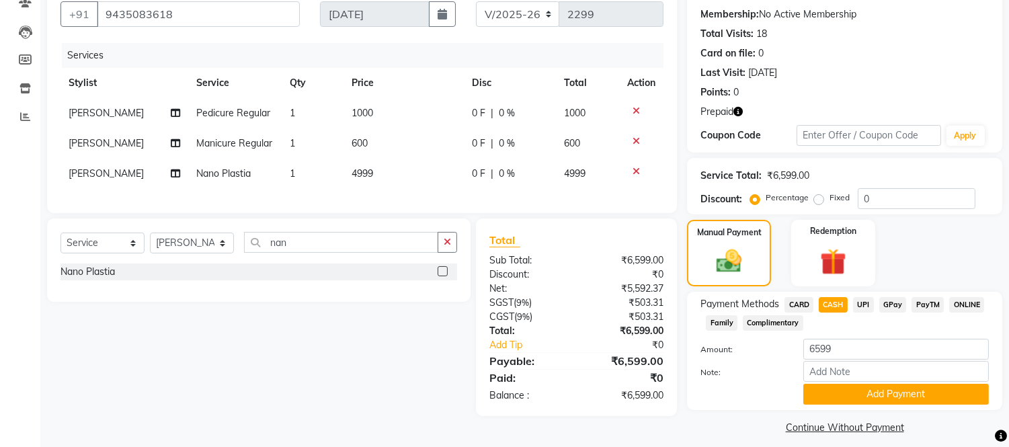
scroll to position [134, 0]
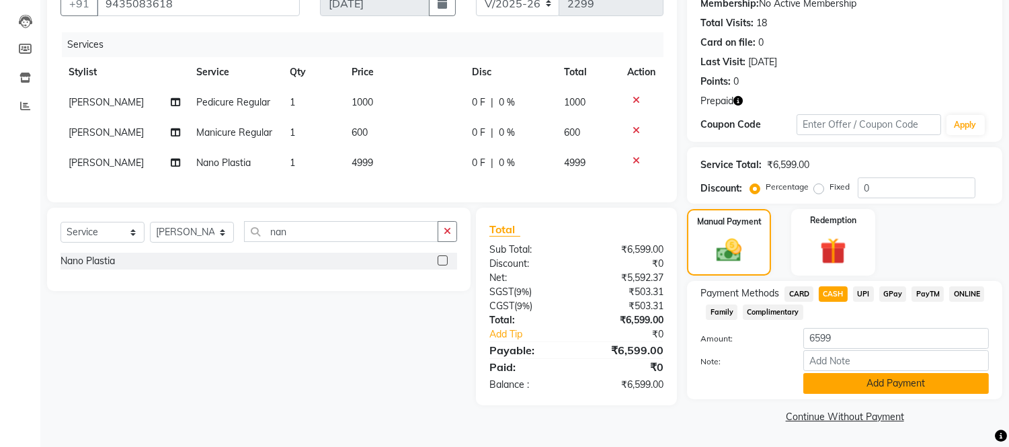
click at [847, 380] on button "Add Payment" at bounding box center [895, 383] width 185 height 21
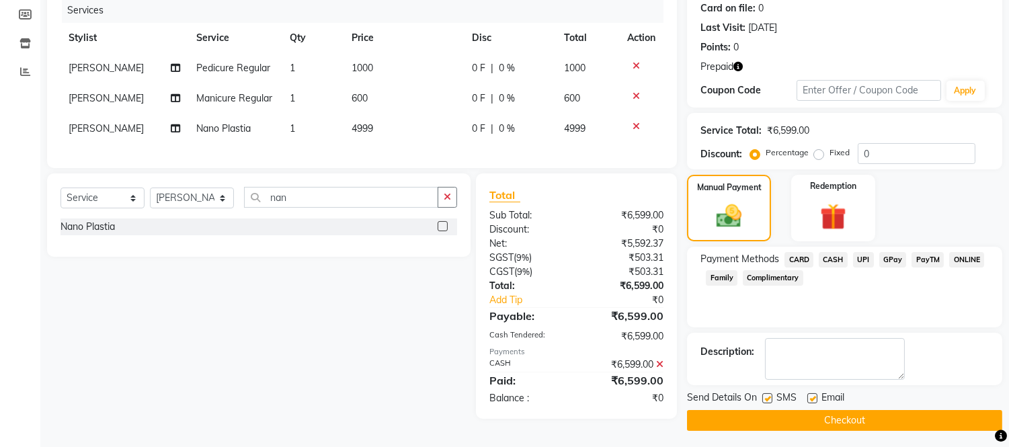
scroll to position [171, 0]
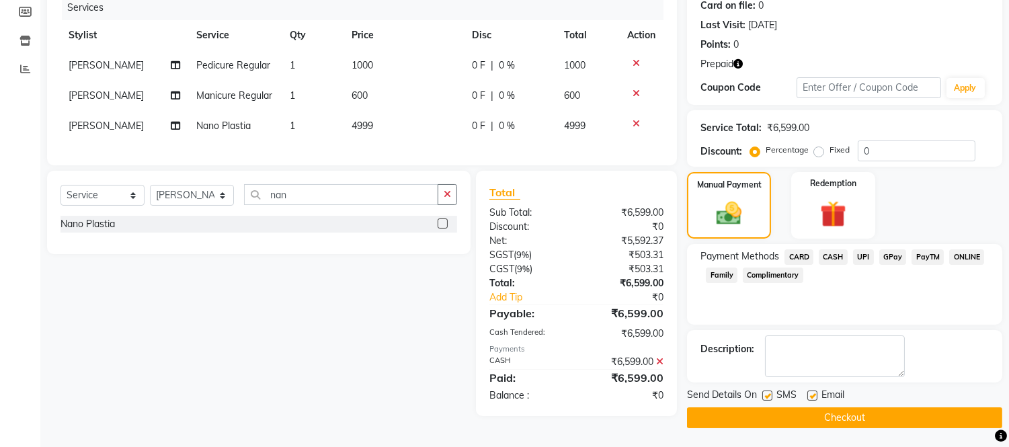
click at [850, 413] on button "Checkout" at bounding box center [844, 417] width 315 height 21
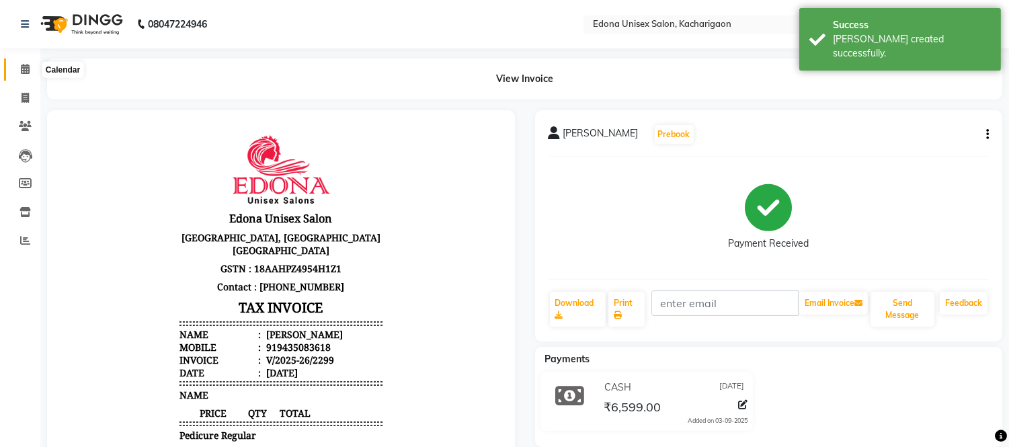
click at [28, 65] on icon at bounding box center [25, 69] width 9 height 10
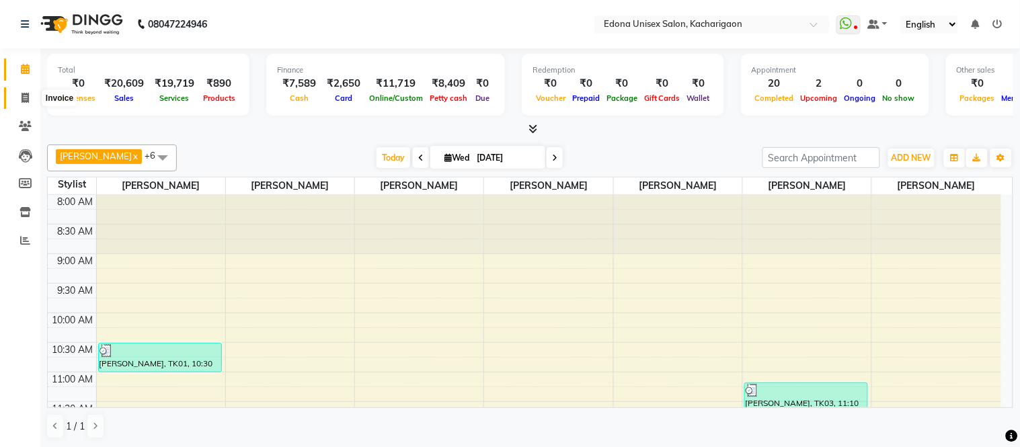
click at [26, 96] on icon at bounding box center [25, 98] width 7 height 10
select select "5389"
select select "service"
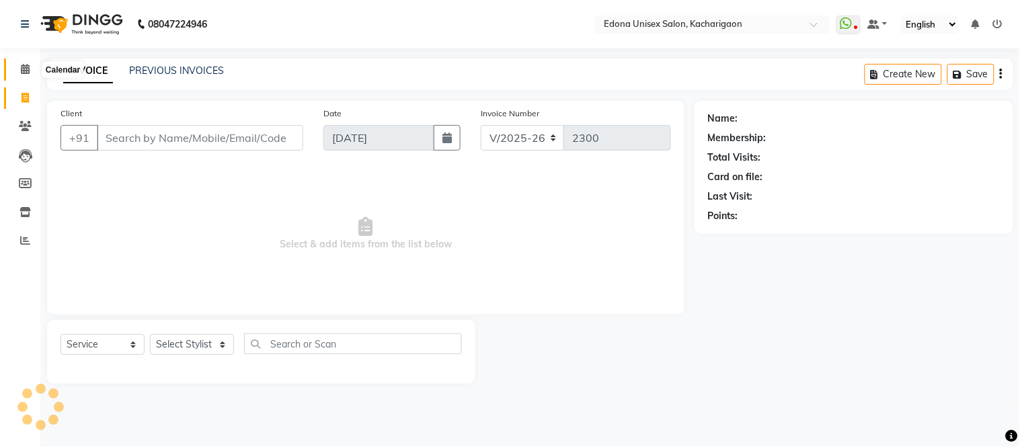
click at [22, 64] on icon at bounding box center [25, 69] width 9 height 10
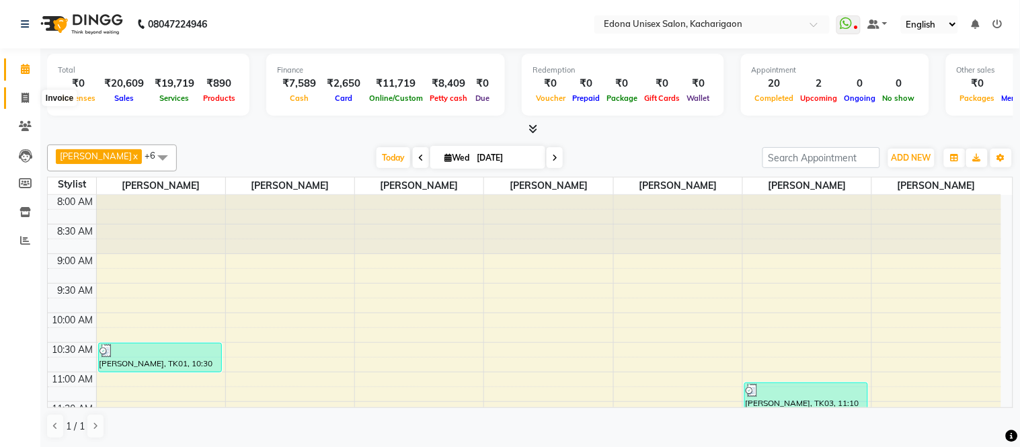
click at [23, 95] on icon at bounding box center [25, 98] width 7 height 10
select select "service"
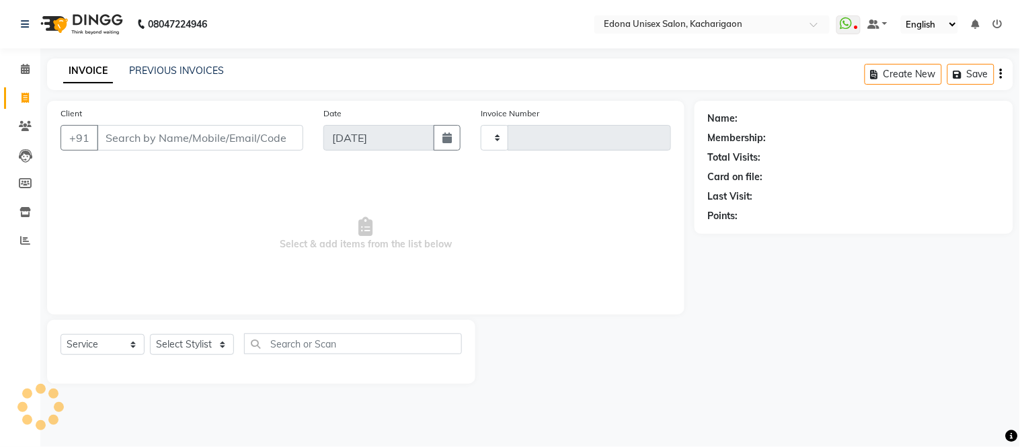
type input "2300"
select select "5389"
click at [185, 142] on input "Client" at bounding box center [200, 138] width 206 height 26
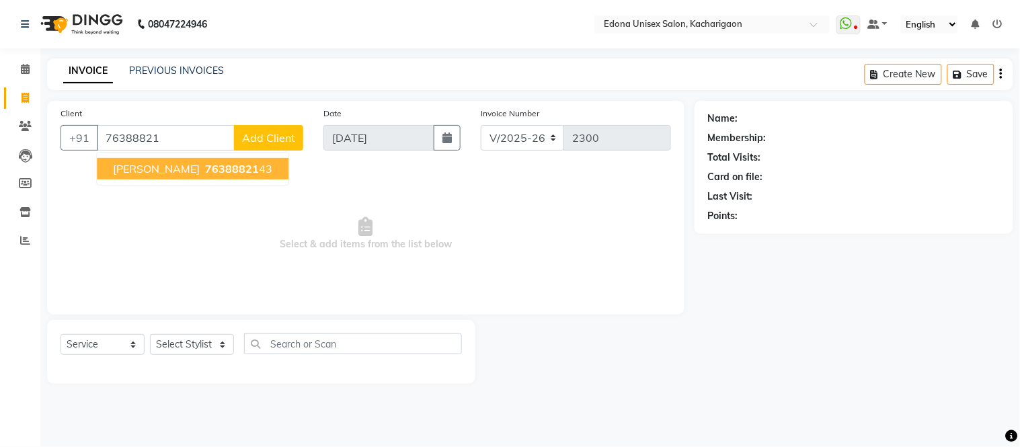
click at [205, 169] on span "76388821" at bounding box center [232, 168] width 54 height 13
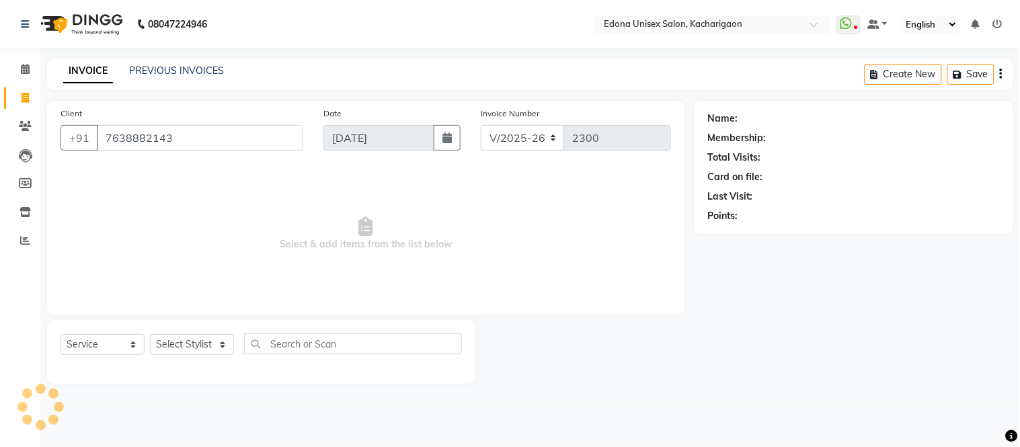
type input "7638882143"
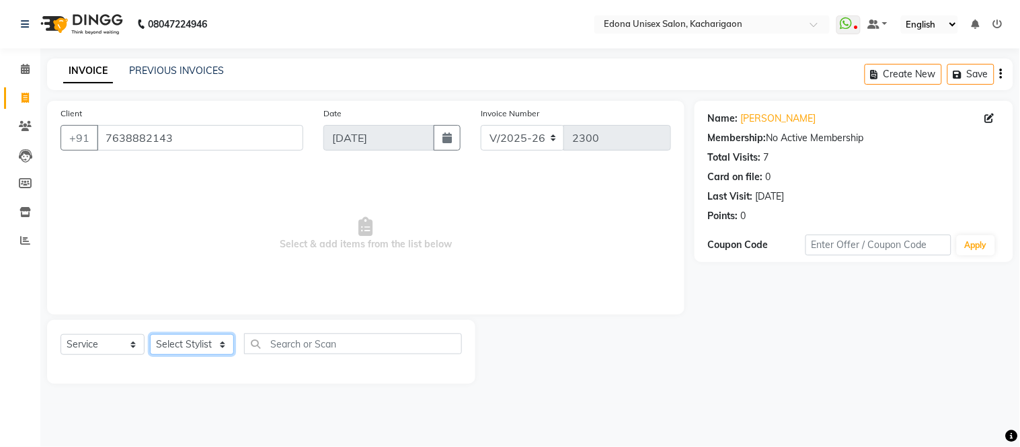
click at [171, 350] on select "Select Stylist Admin Anju Sonar Bir Basumtary [PERSON_NAME] [PERSON_NAME] Hombr…" at bounding box center [192, 344] width 84 height 21
click at [150, 335] on select "Select Stylist Admin Anju Sonar Bir Basumtary [PERSON_NAME] [PERSON_NAME] Hombr…" at bounding box center [192, 344] width 84 height 21
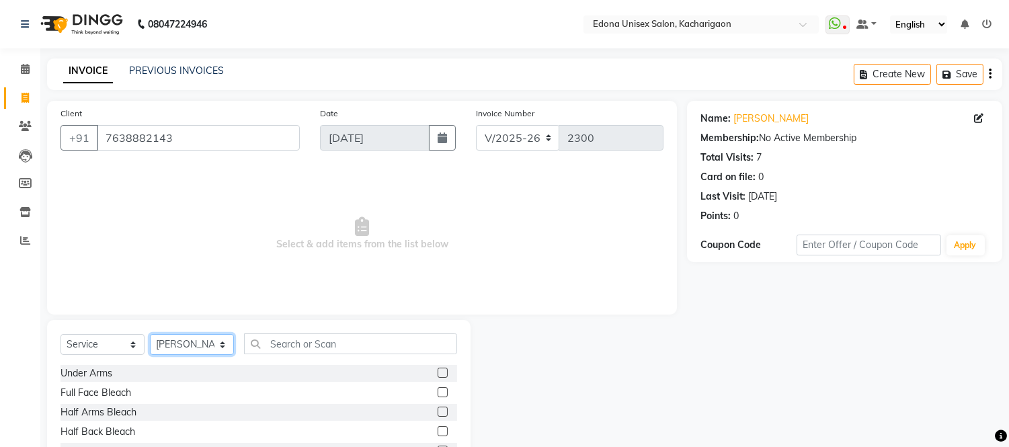
click at [181, 349] on select "Select Stylist Admin Anju Sonar Bir Basumtary [PERSON_NAME] [PERSON_NAME] Hombr…" at bounding box center [192, 344] width 84 height 21
select select "35937"
click at [150, 335] on select "Select Stylist Admin Anju Sonar Bir Basumtary [PERSON_NAME] [PERSON_NAME] Hombr…" at bounding box center [192, 344] width 84 height 21
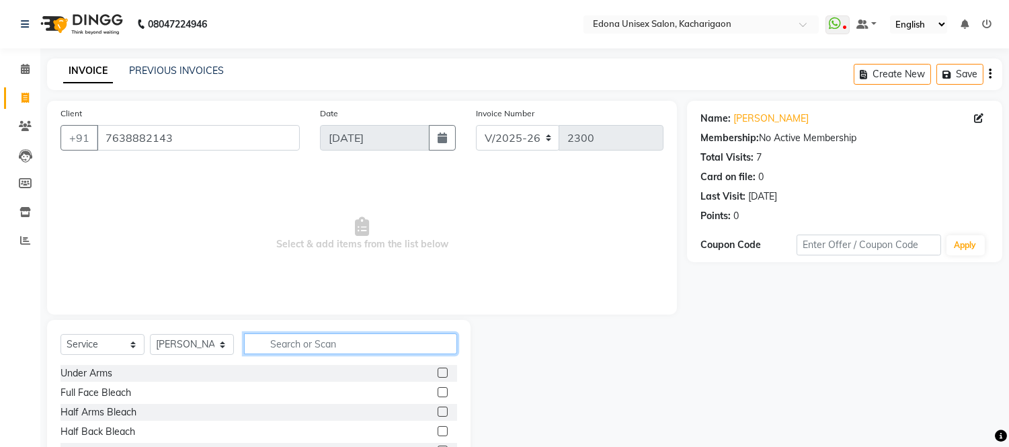
click at [308, 340] on input "text" at bounding box center [350, 343] width 213 height 21
type input "ped"
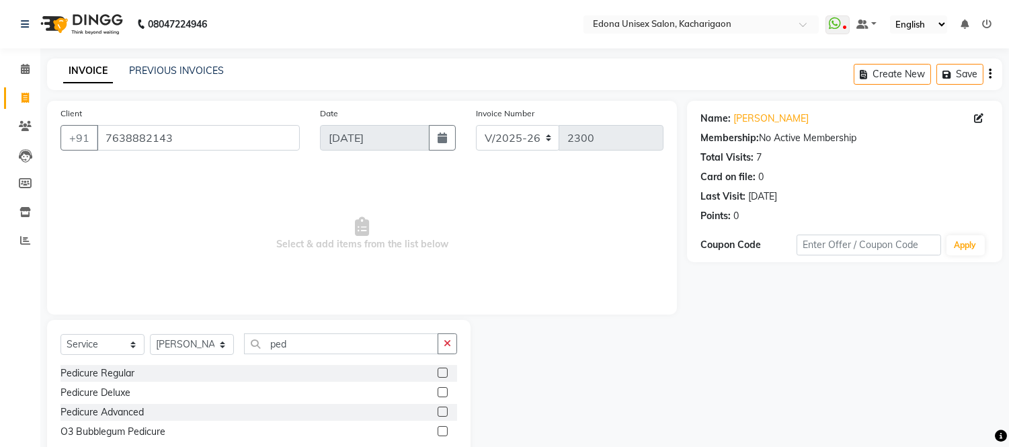
click at [440, 372] on label at bounding box center [443, 373] width 10 height 10
click at [440, 372] on input "checkbox" at bounding box center [442, 373] width 9 height 9
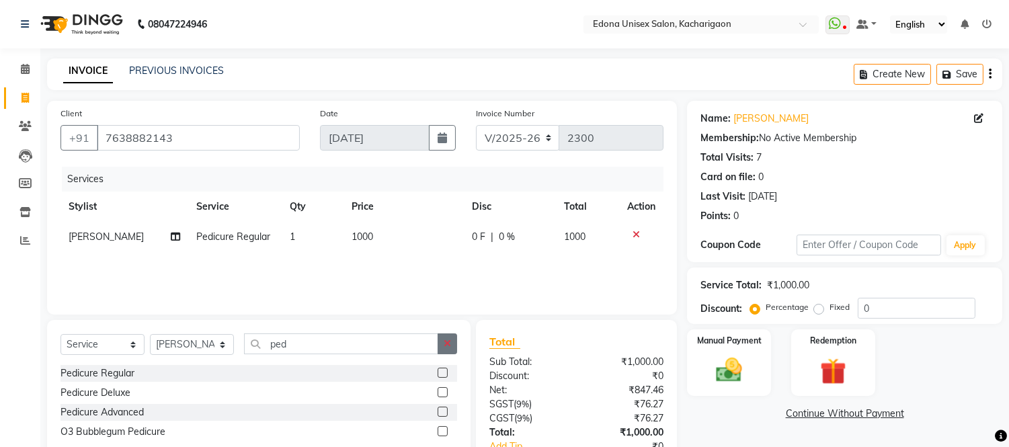
checkbox input "false"
click at [448, 345] on icon "button" at bounding box center [447, 343] width 7 height 9
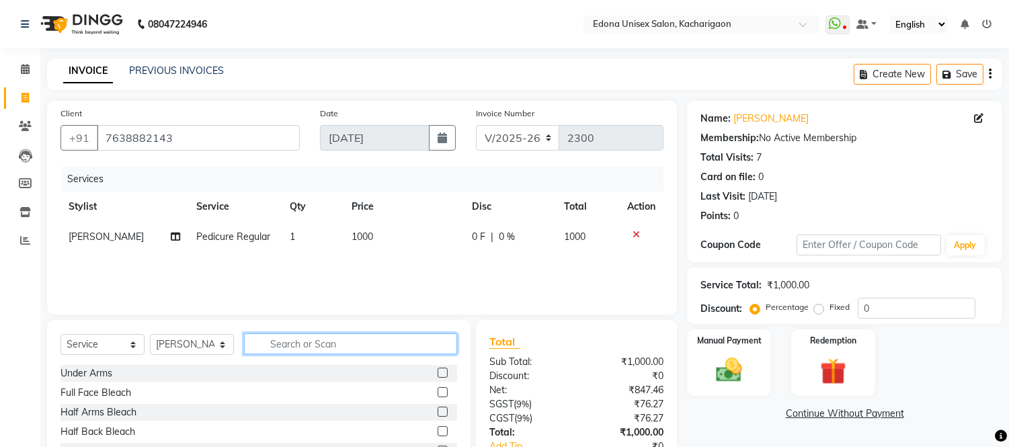
click at [423, 345] on input "text" at bounding box center [350, 343] width 213 height 21
type input "clea"
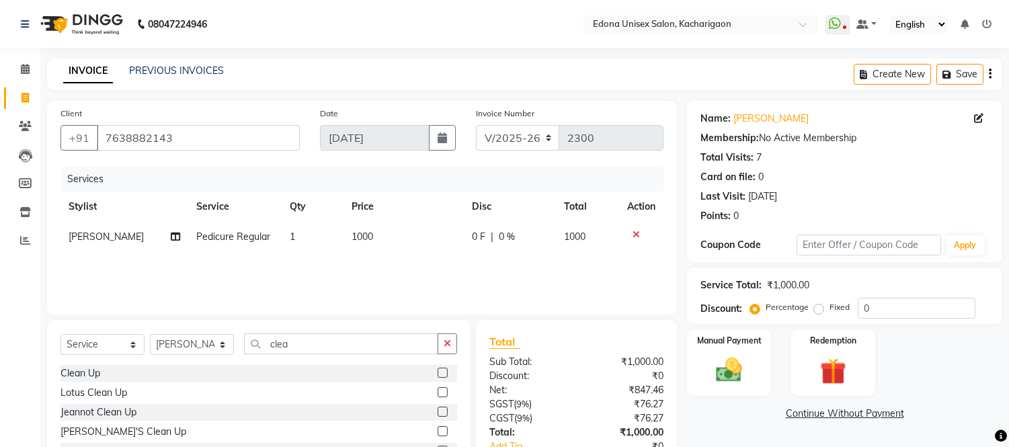
click at [441, 373] on label at bounding box center [443, 373] width 10 height 10
click at [441, 373] on input "checkbox" at bounding box center [442, 373] width 9 height 9
checkbox input "false"
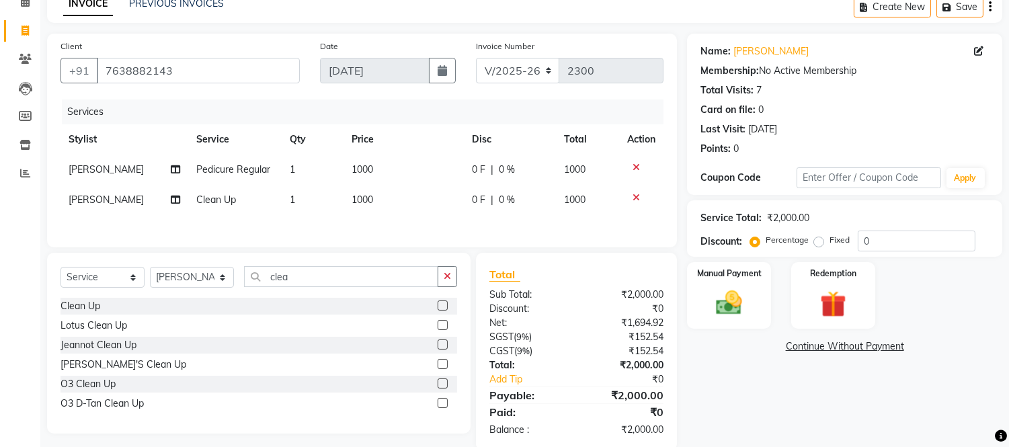
scroll to position [93, 0]
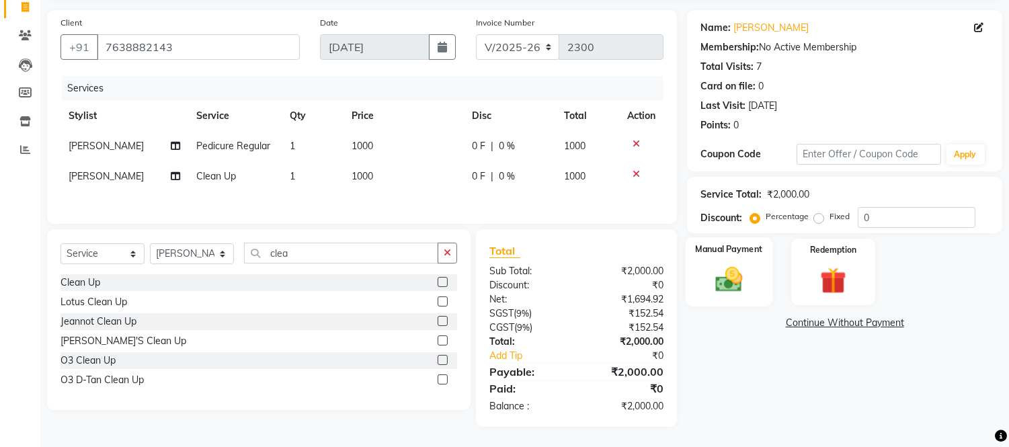
click at [731, 282] on img at bounding box center [729, 280] width 44 height 32
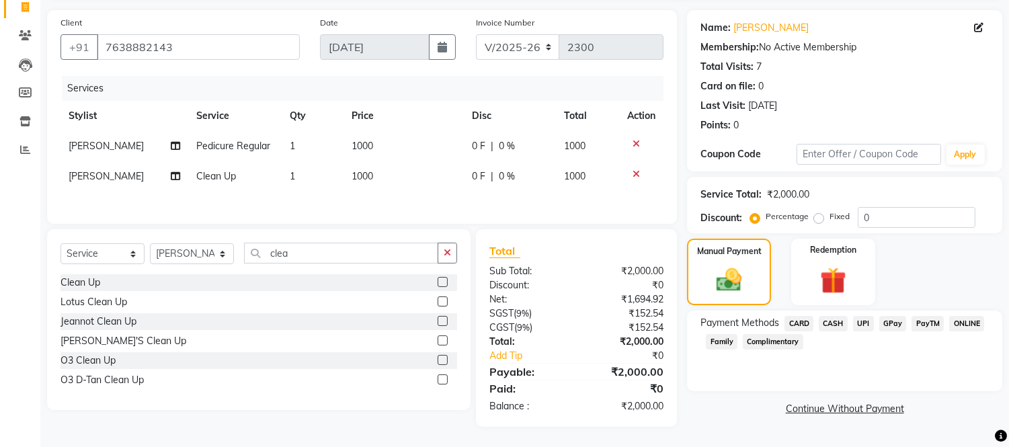
click at [862, 317] on span "UPI" at bounding box center [863, 323] width 21 height 15
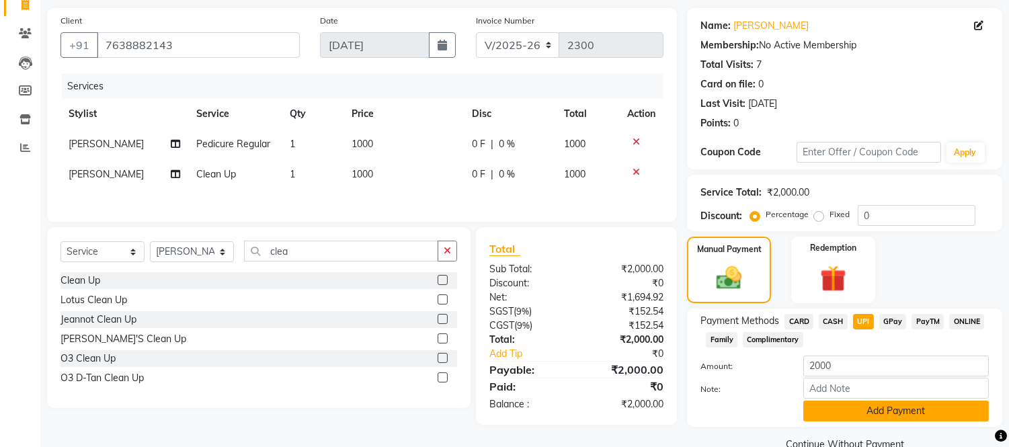
click at [843, 411] on button "Add Payment" at bounding box center [895, 411] width 185 height 21
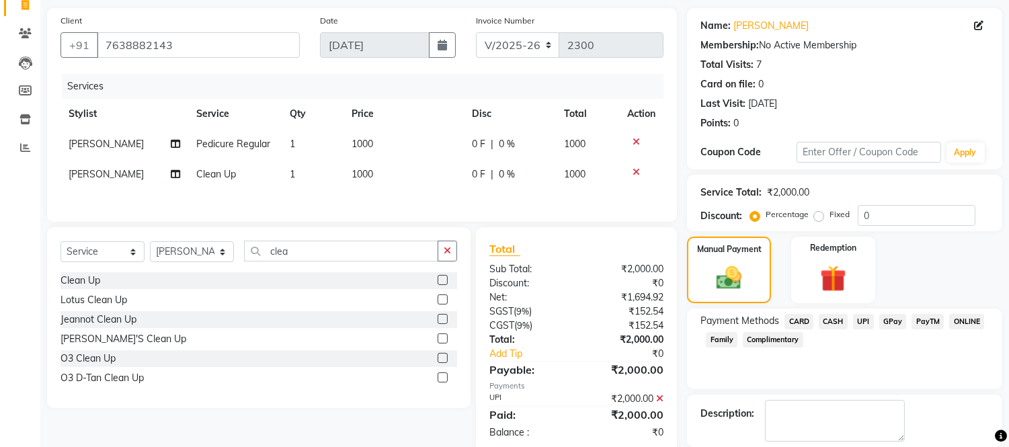
scroll to position [157, 0]
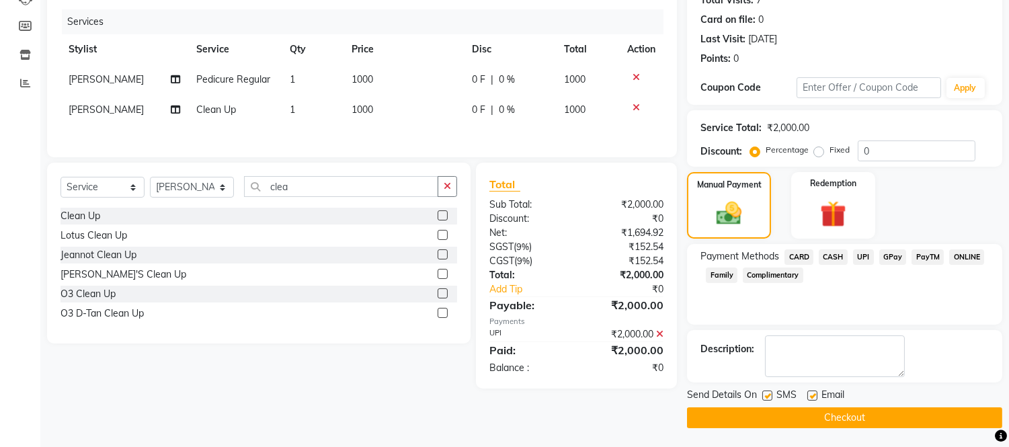
click at [852, 413] on button "Checkout" at bounding box center [844, 417] width 315 height 21
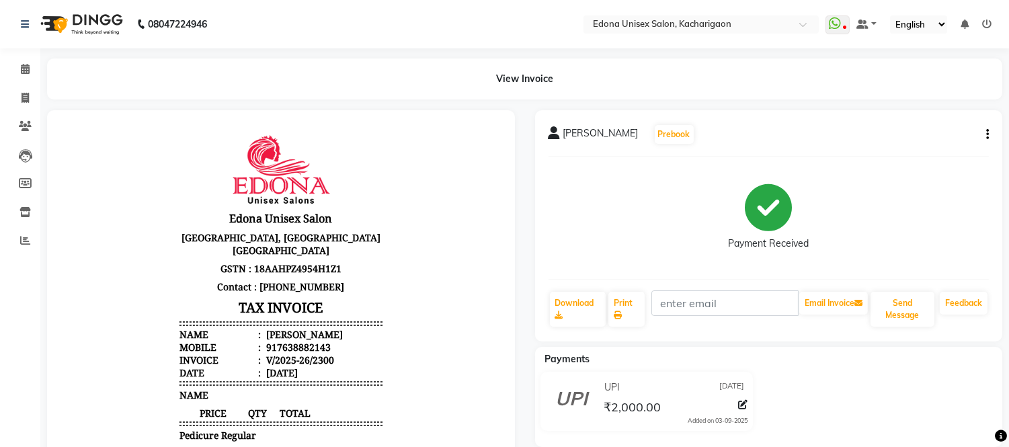
click at [24, 85] on li "Invoice" at bounding box center [20, 98] width 40 height 29
click at [29, 95] on span at bounding box center [25, 98] width 24 height 15
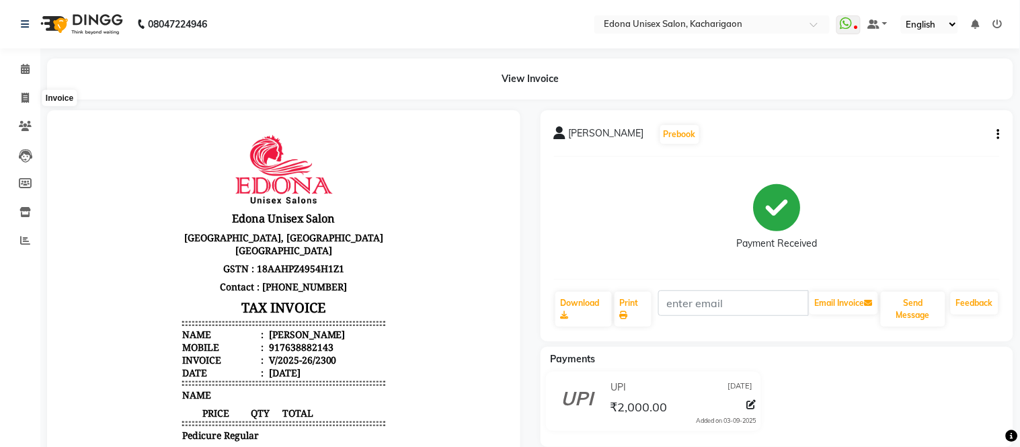
select select "service"
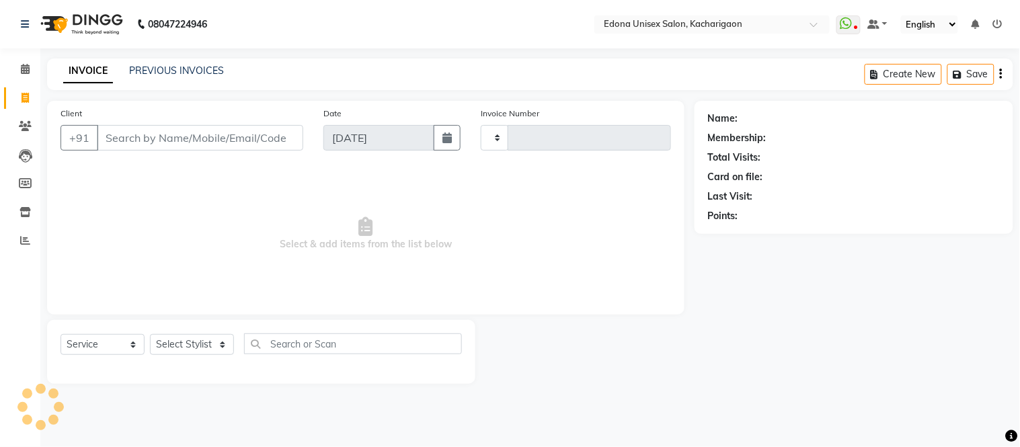
type input "2301"
select select "5389"
click at [159, 65] on link "PREVIOUS INVOICES" at bounding box center [176, 71] width 95 height 12
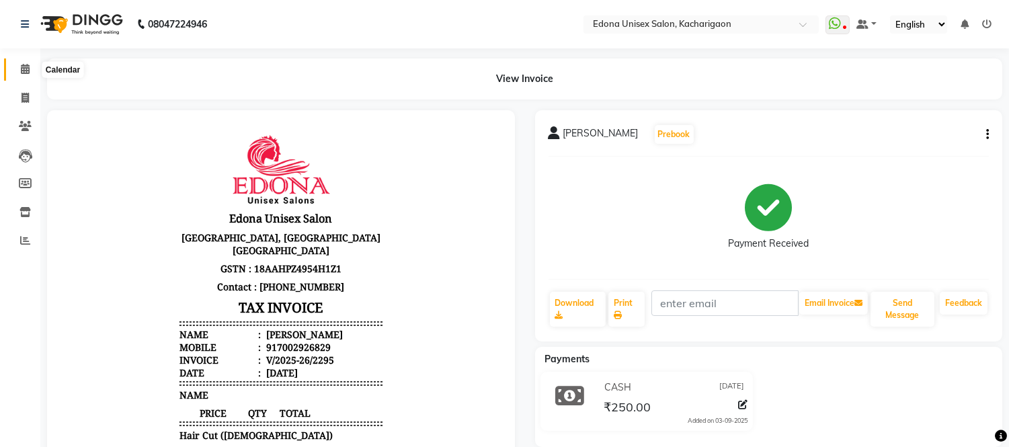
click at [21, 70] on icon at bounding box center [25, 69] width 9 height 10
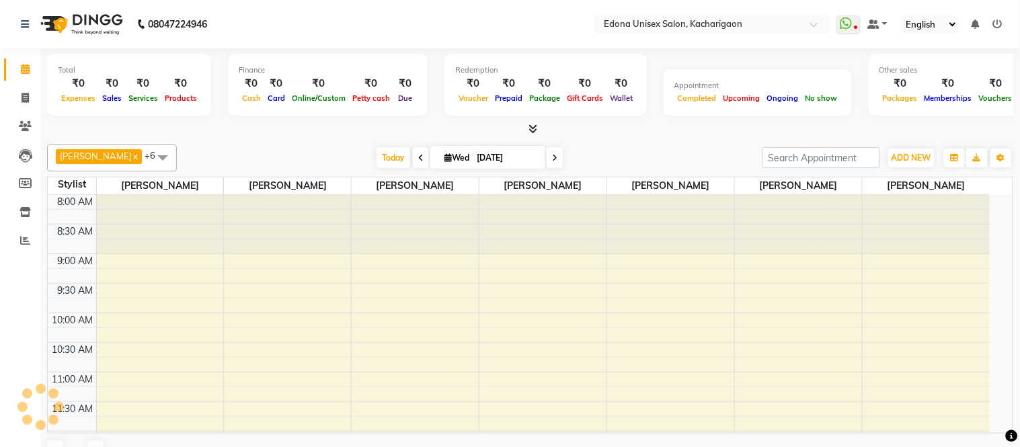
scroll to position [533, 0]
